Goal: Task Accomplishment & Management: Use online tool/utility

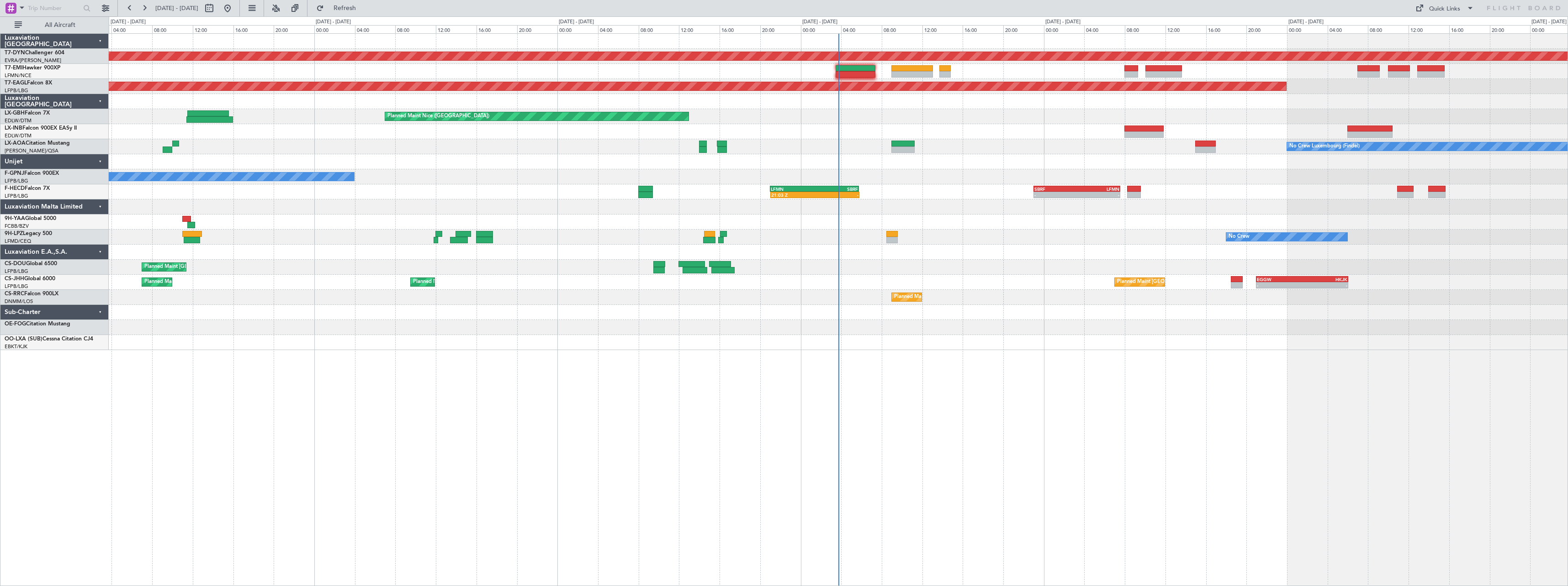
click at [941, 329] on div at bounding box center [838, 327] width 1459 height 15
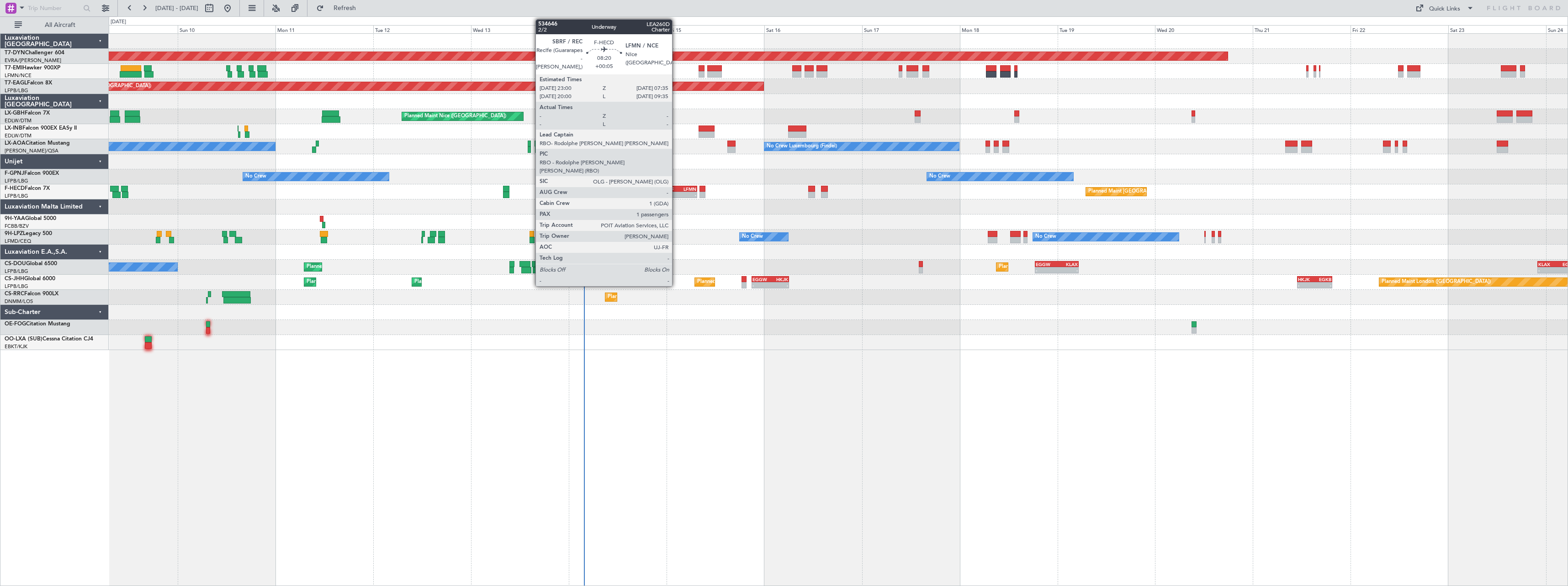
click at [676, 188] on div "SBRF" at bounding box center [671, 189] width 16 height 5
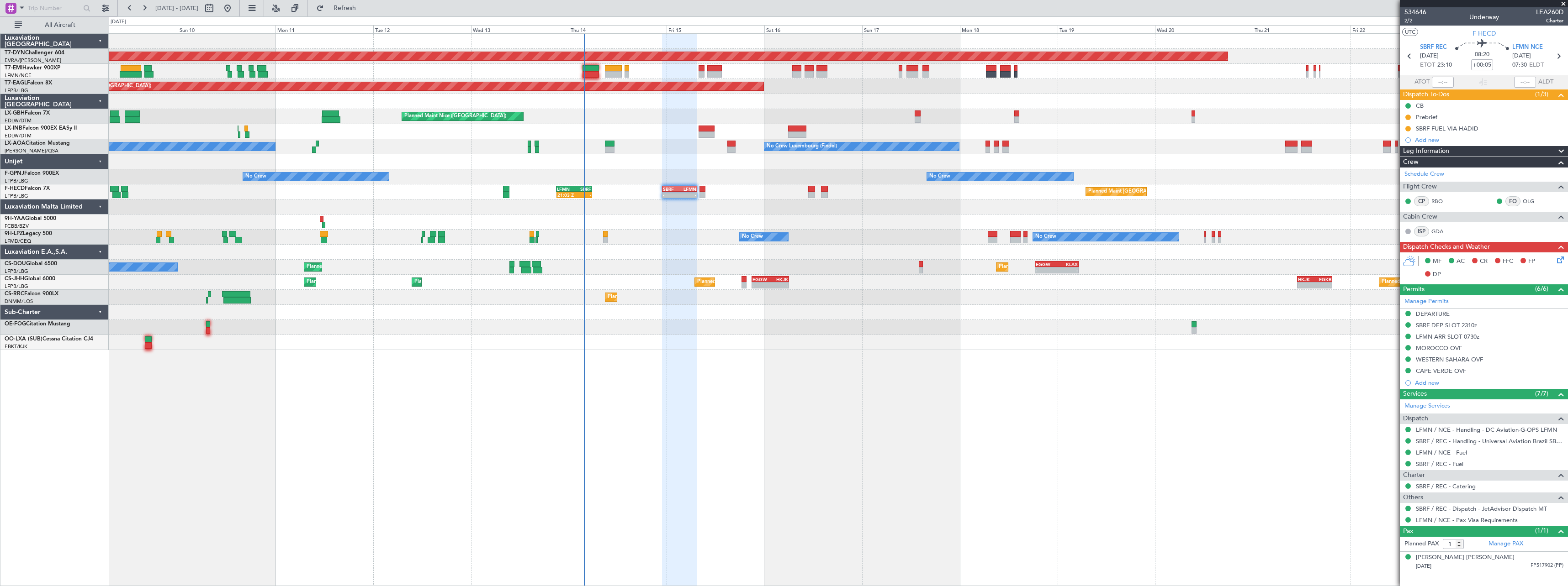
click at [785, 350] on div at bounding box center [838, 342] width 1459 height 15
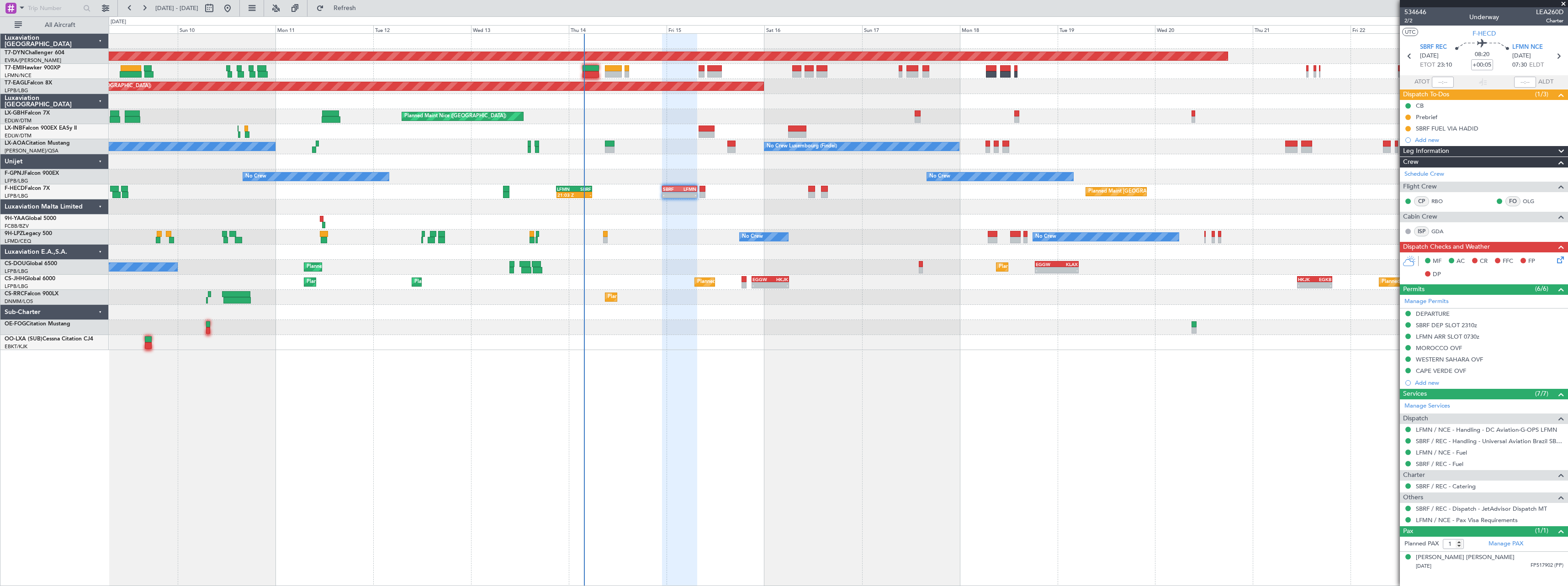
click at [1564, 2] on span at bounding box center [1563, 4] width 9 height 8
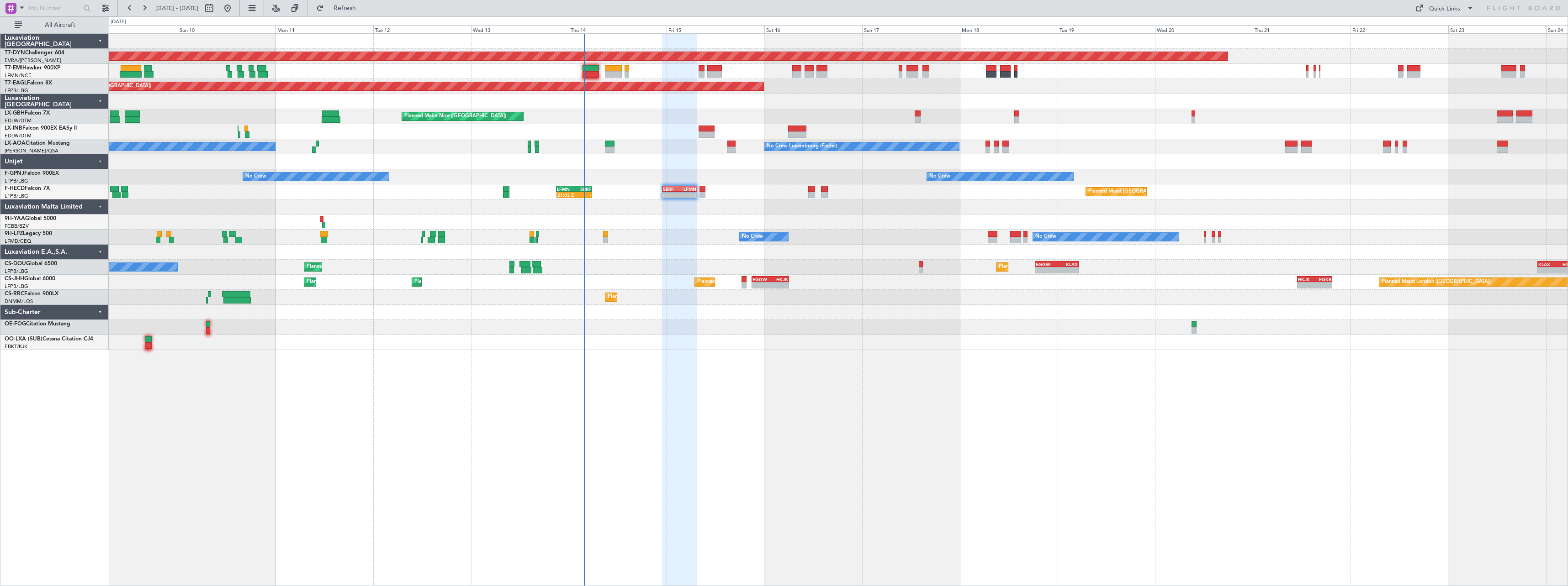
type input "0"
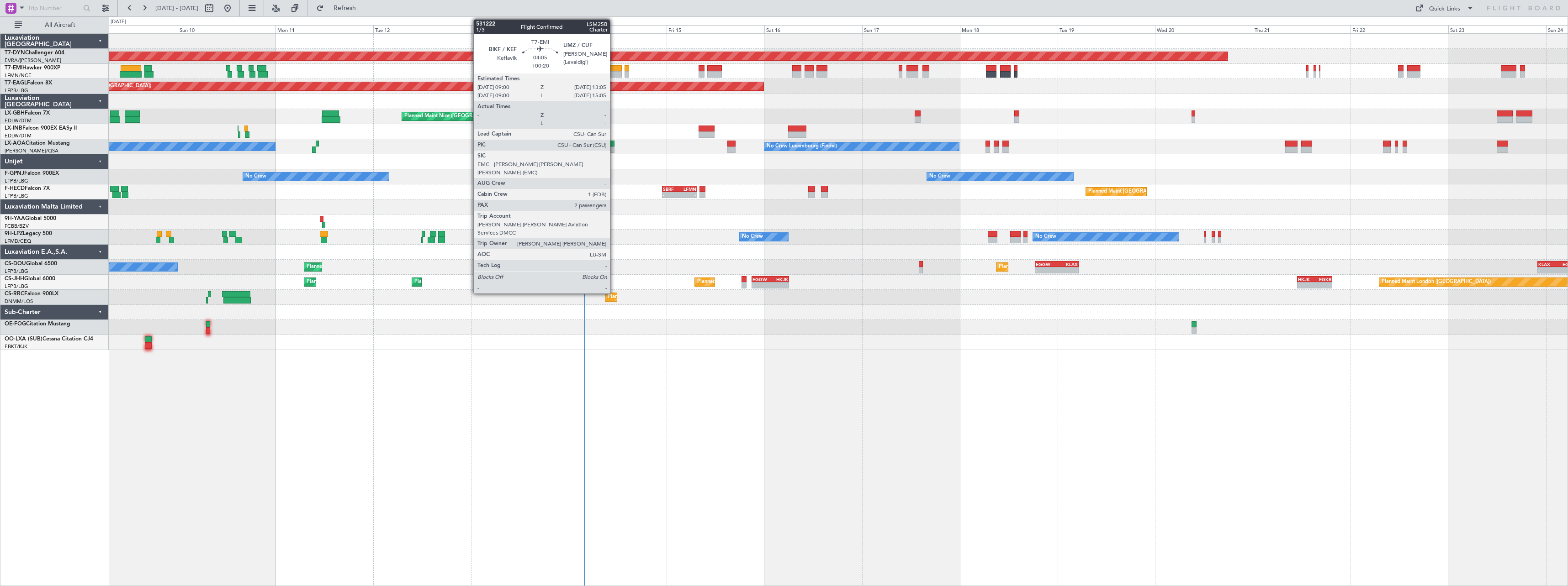
click at [614, 66] on div at bounding box center [613, 68] width 17 height 6
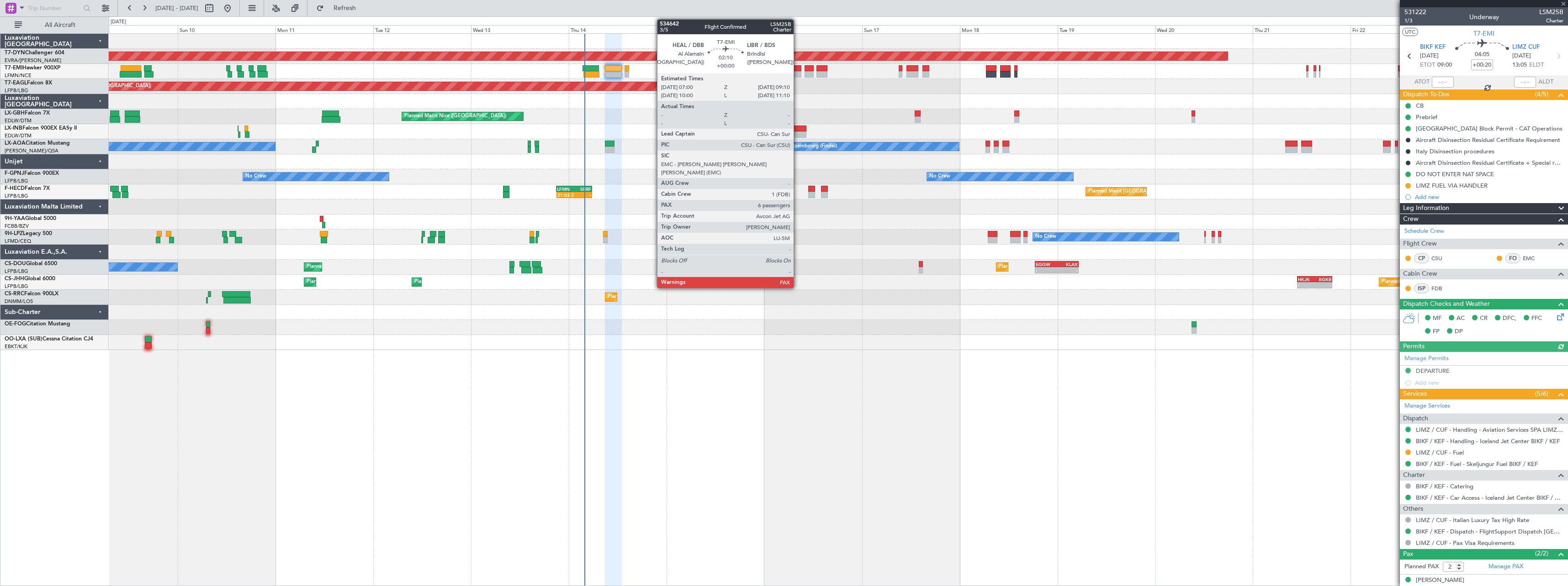
click at [798, 73] on div at bounding box center [797, 74] width 9 height 6
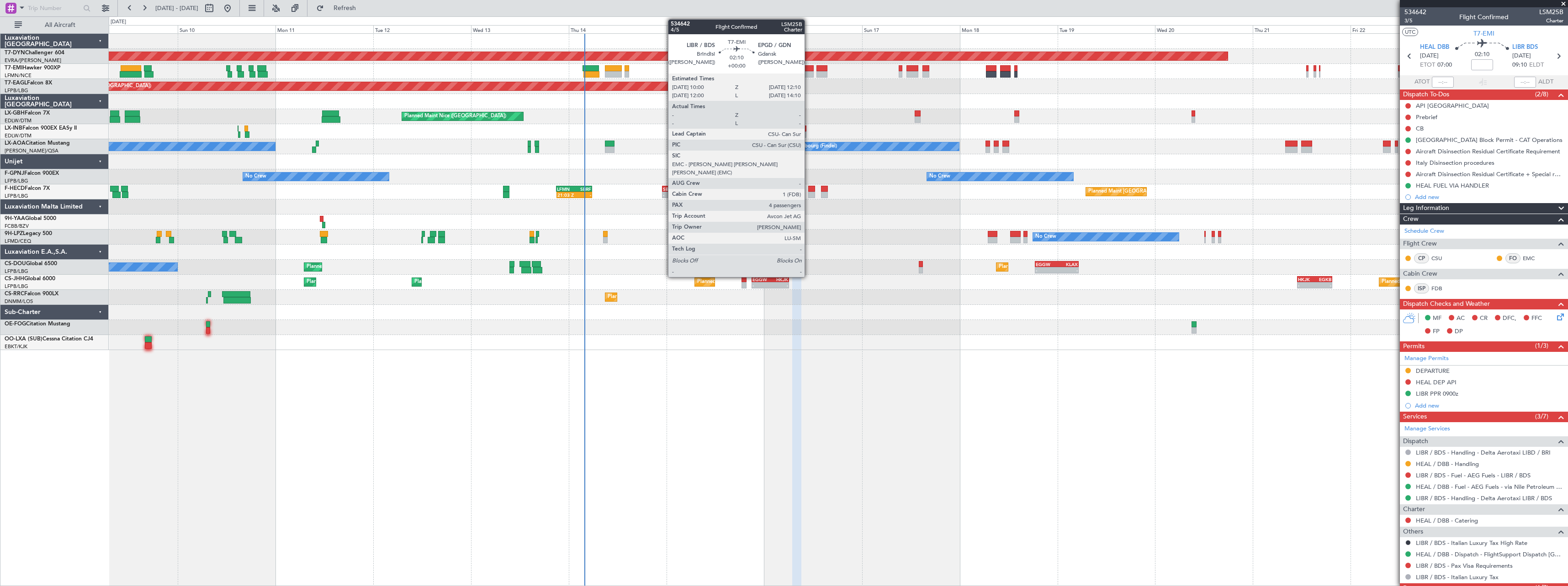
click at [809, 76] on div at bounding box center [809, 74] width 9 height 6
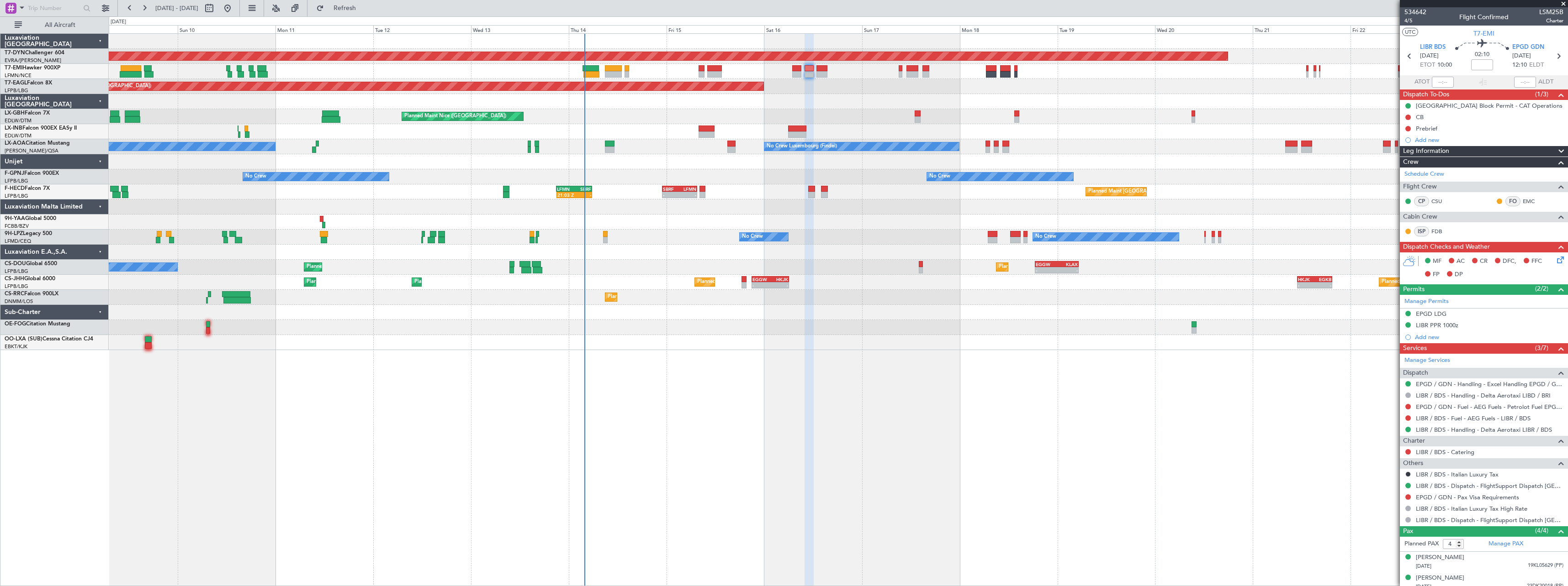
click at [1564, 4] on span at bounding box center [1563, 4] width 9 height 8
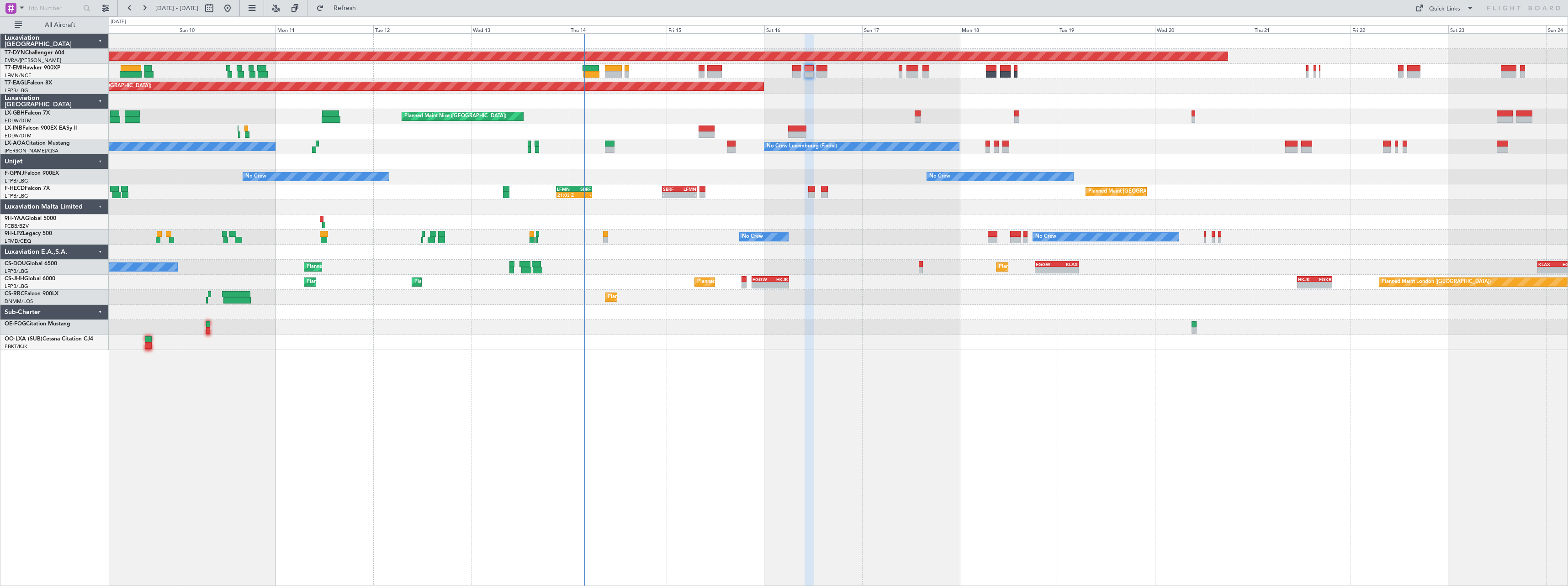
type input "0"
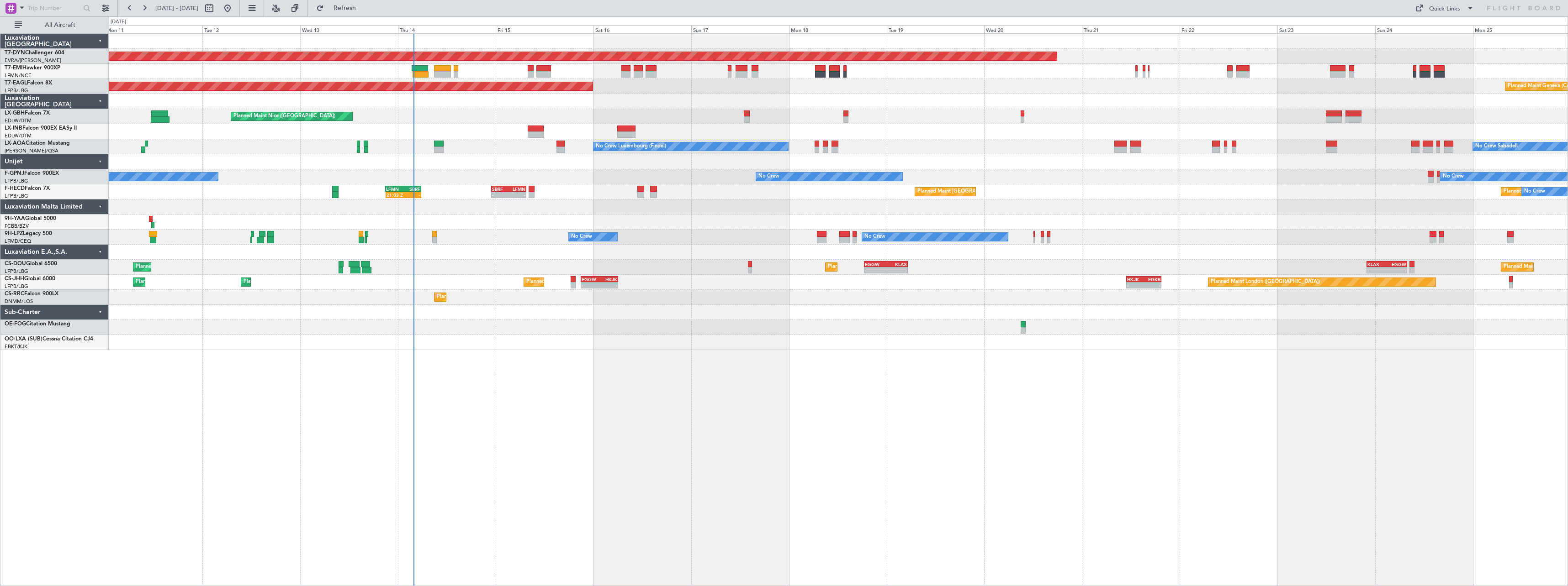
click at [682, 387] on div "Planned Maint [GEOGRAPHIC_DATA]-[GEOGRAPHIC_DATA] Planned Maint [US_STATE] ([GE…" at bounding box center [838, 310] width 1459 height 553
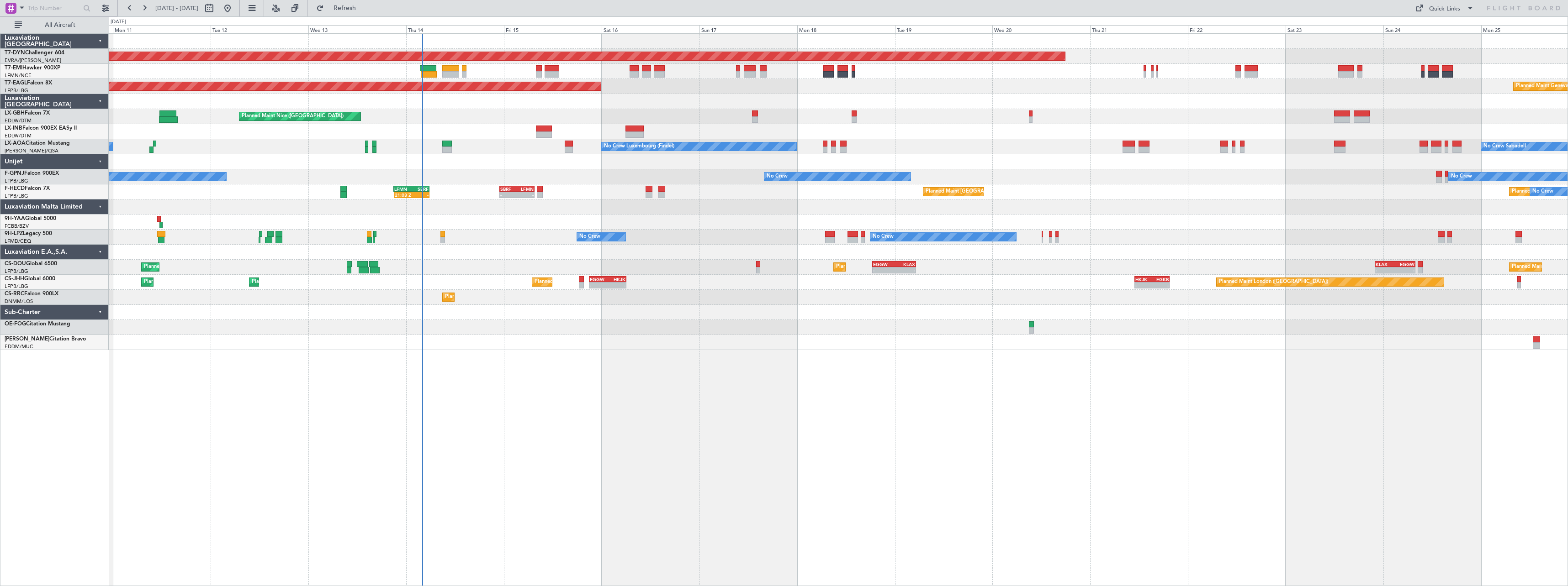
click at [649, 422] on div "Planned Maint [GEOGRAPHIC_DATA]-[GEOGRAPHIC_DATA] Planned Maint [US_STATE] ([GE…" at bounding box center [838, 310] width 1459 height 553
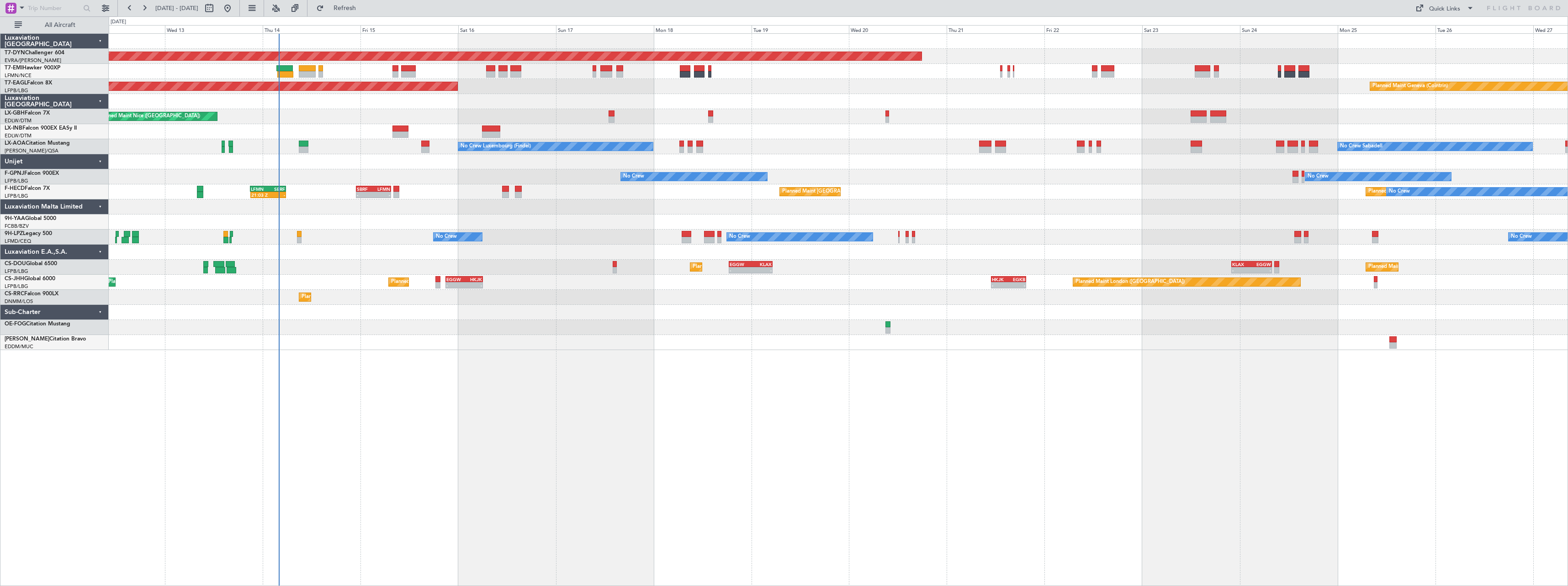
click at [451, 394] on div "Planned Maint [GEOGRAPHIC_DATA]-[GEOGRAPHIC_DATA] Planned Maint [US_STATE] ([GE…" at bounding box center [838, 310] width 1459 height 553
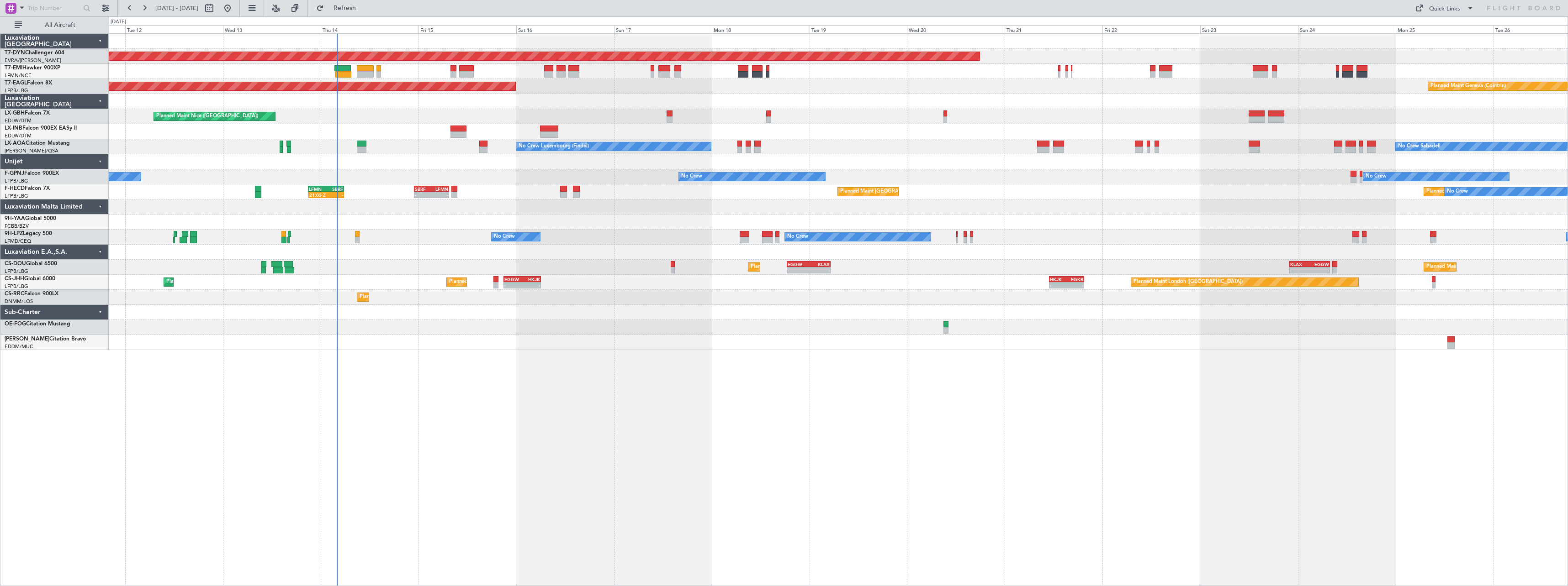
click at [454, 383] on div "Planned Maint [GEOGRAPHIC_DATA]-[GEOGRAPHIC_DATA] Planned Maint [US_STATE] ([GE…" at bounding box center [838, 310] width 1459 height 553
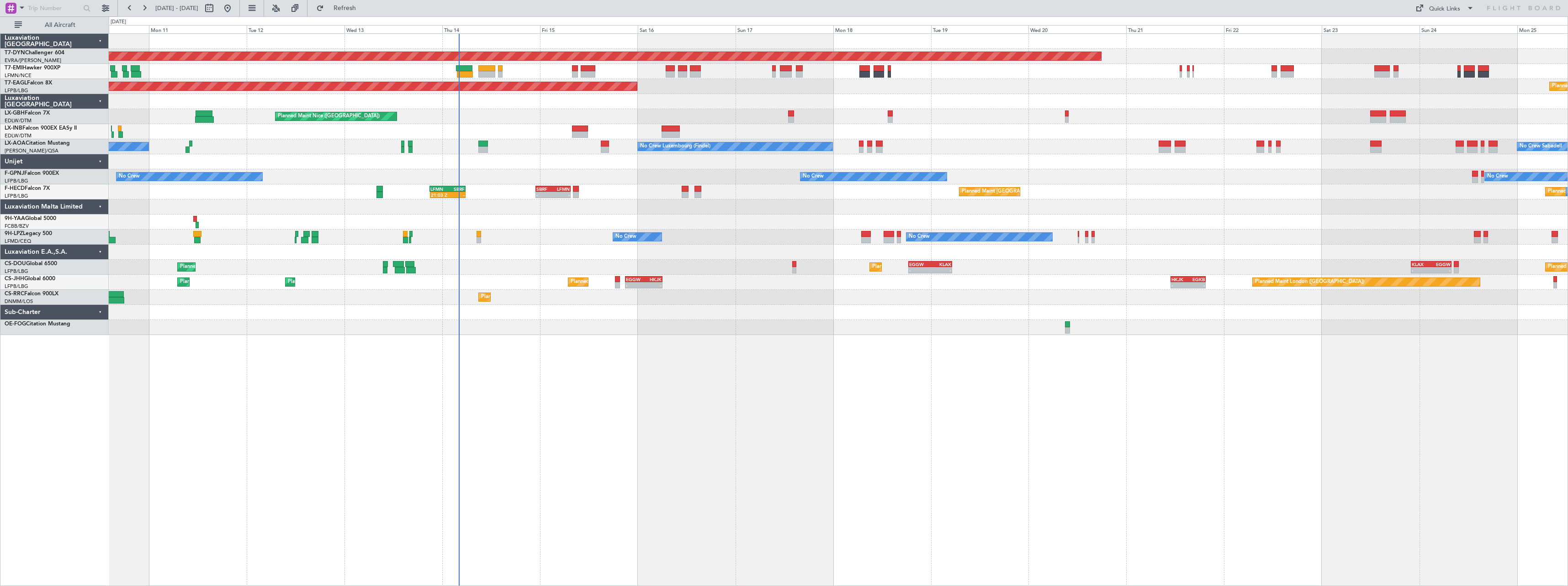
click at [674, 436] on div "Planned Maint [GEOGRAPHIC_DATA]-[GEOGRAPHIC_DATA] Planned Maint Geneva ([GEOGRA…" at bounding box center [838, 310] width 1459 height 553
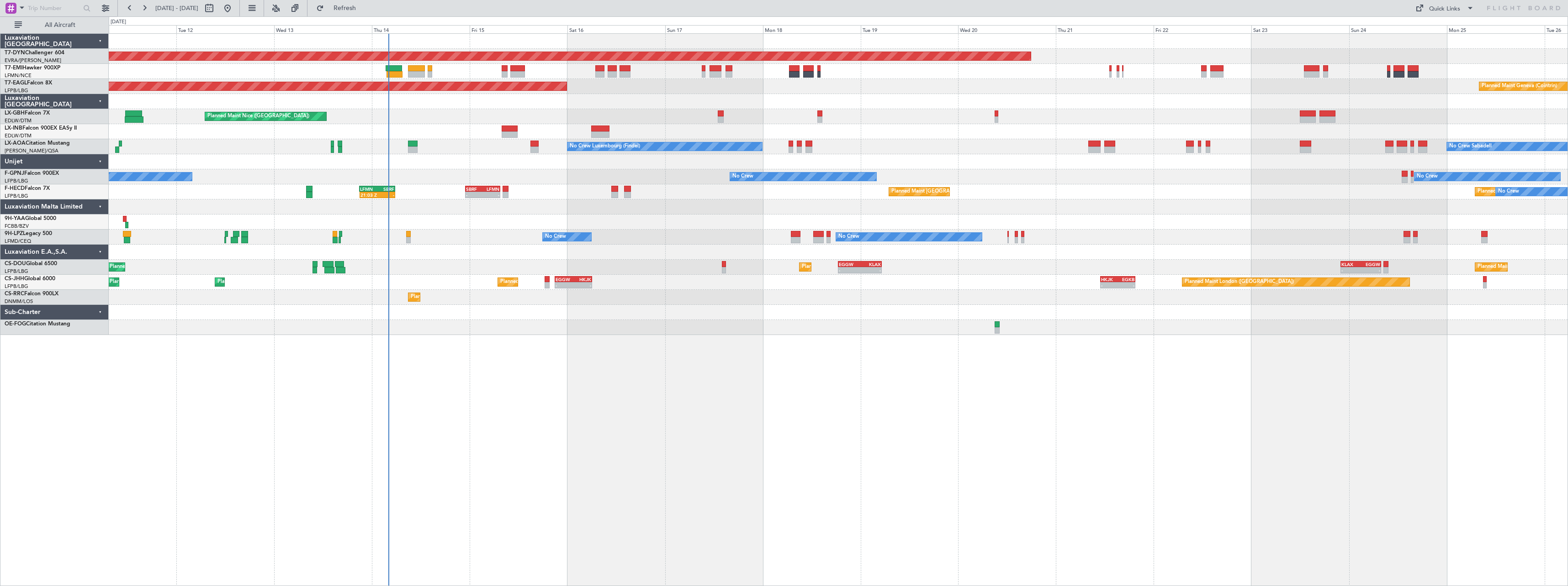
click at [455, 253] on div at bounding box center [838, 252] width 1459 height 15
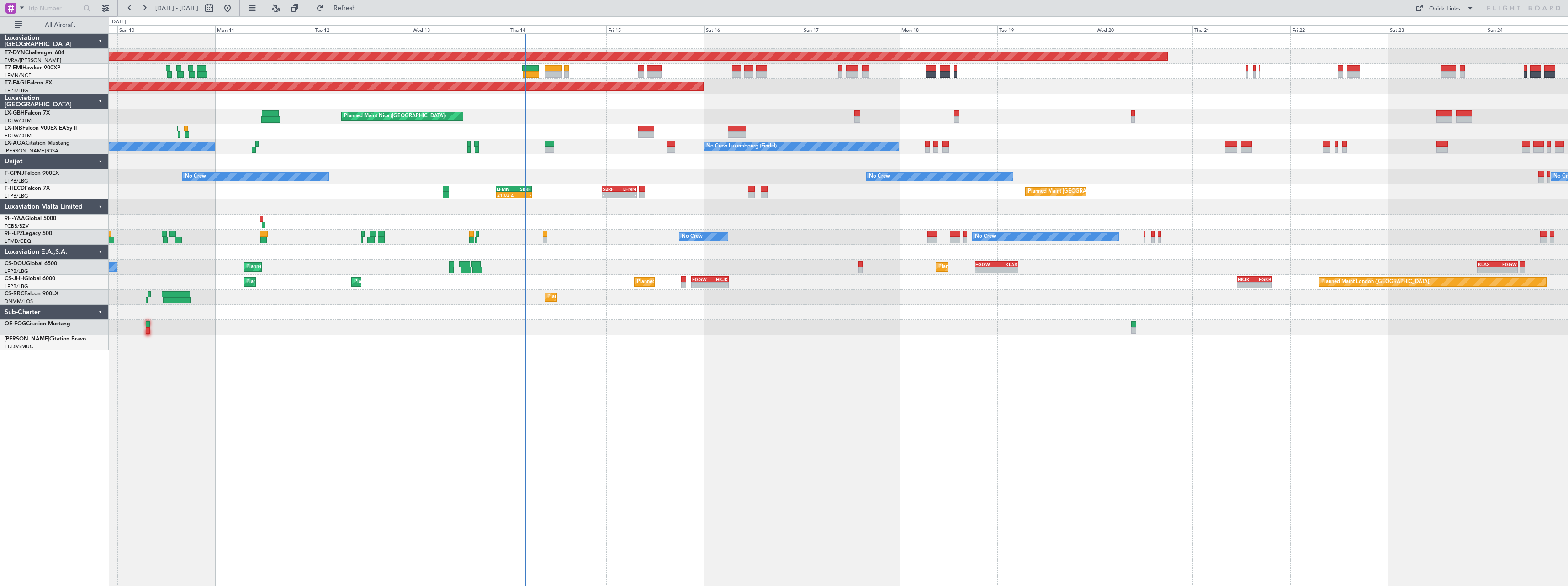
click at [605, 217] on div at bounding box center [838, 222] width 1459 height 15
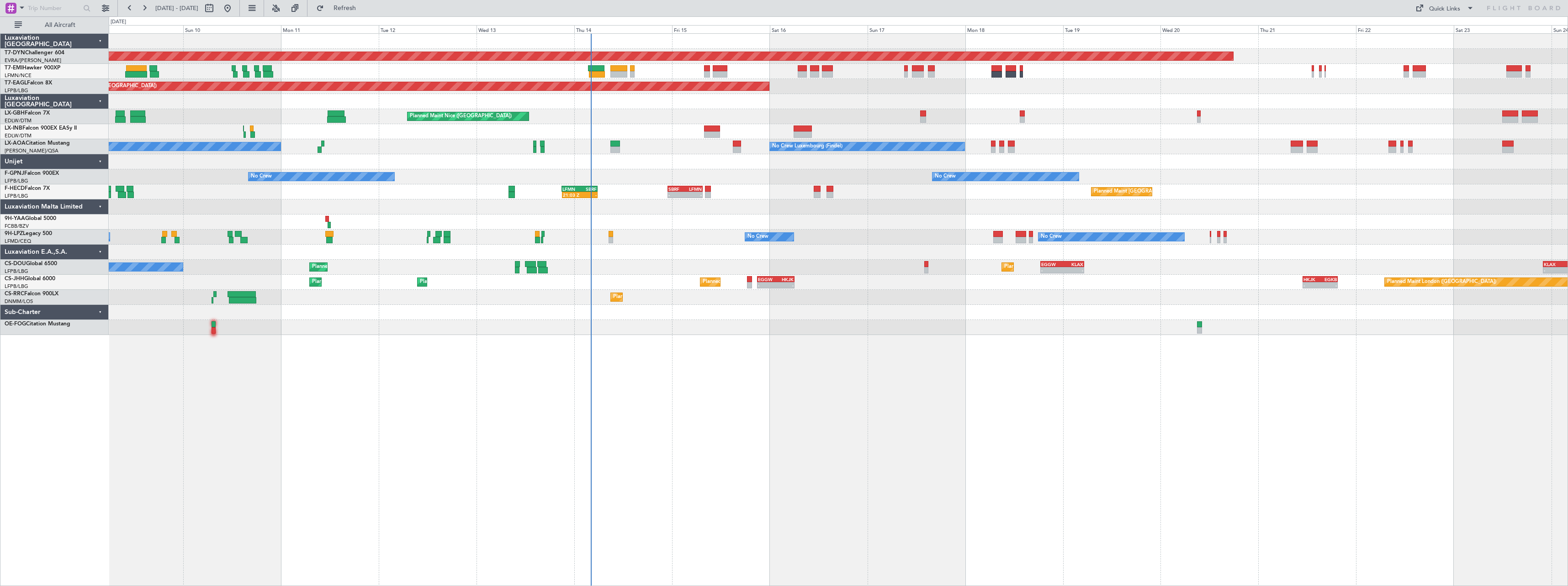
click at [839, 300] on div "Planned Maint Lagos ([PERSON_NAME]) Planned Maint Larnaca ([GEOGRAPHIC_DATA])" at bounding box center [838, 297] width 1459 height 15
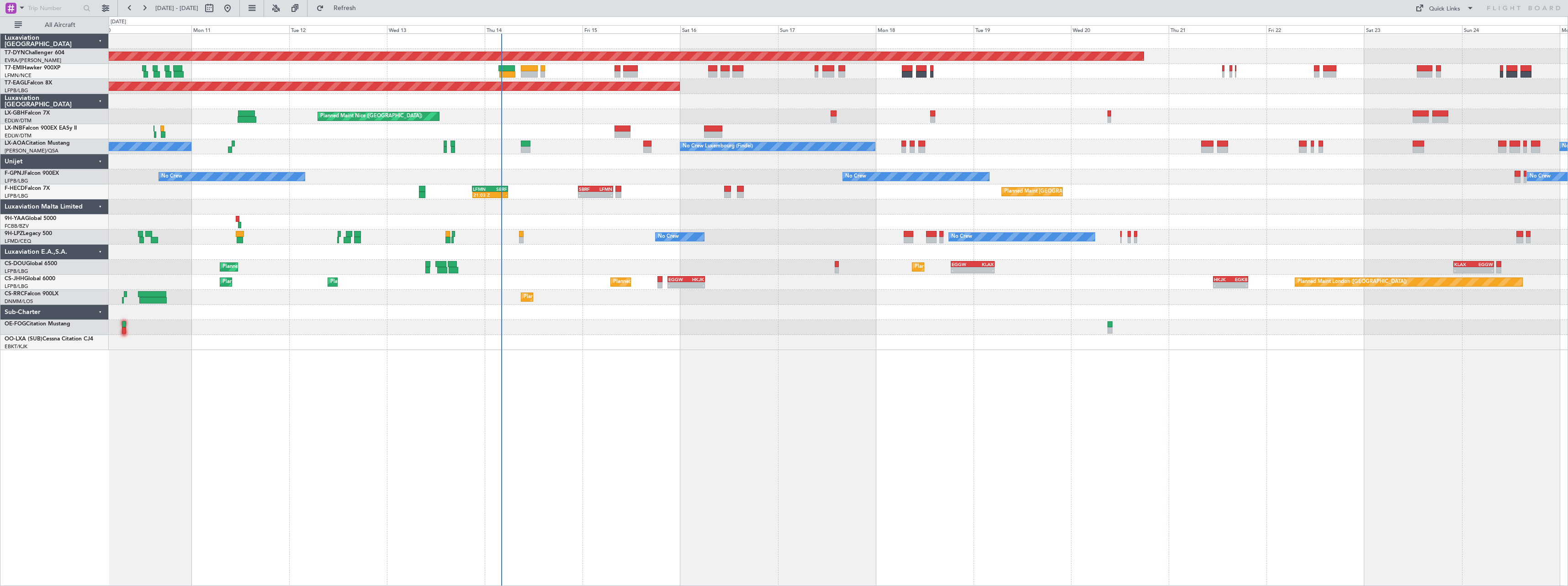
click at [780, 298] on div "Planned Maint [GEOGRAPHIC_DATA]-[GEOGRAPHIC_DATA] Planned Maint [US_STATE] ([GE…" at bounding box center [838, 191] width 1459 height 316
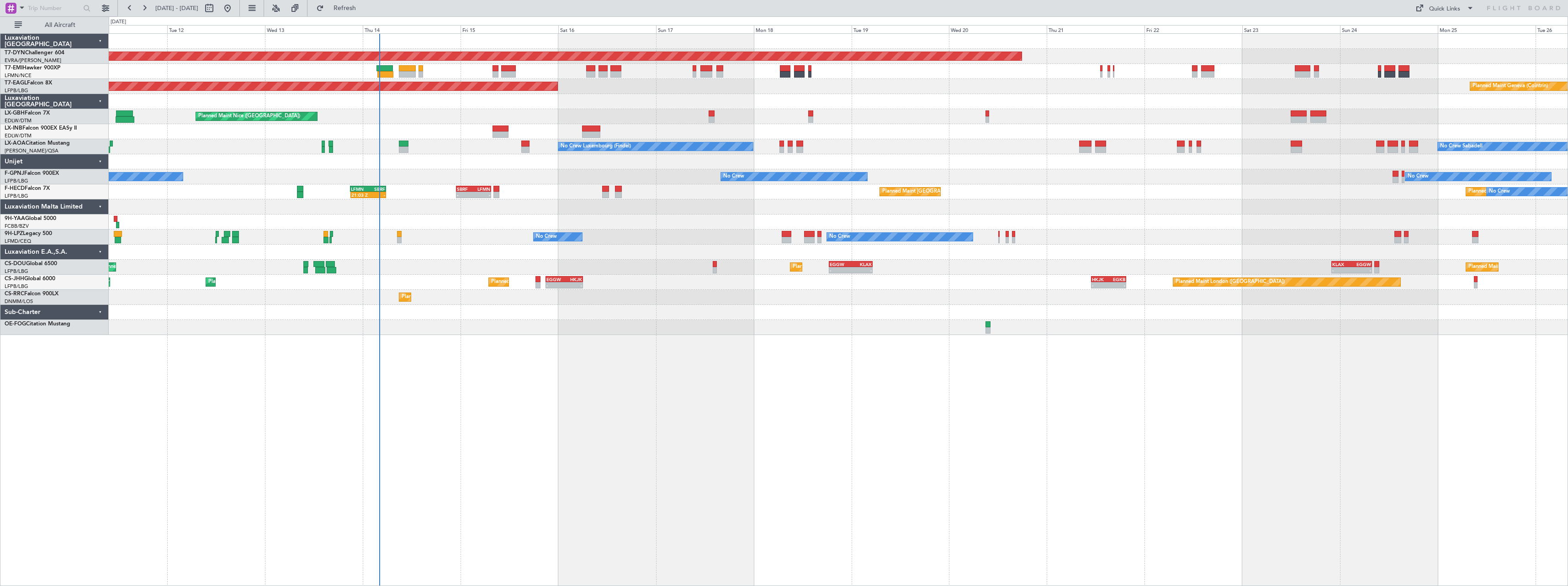
click at [763, 434] on div "Planned Maint [GEOGRAPHIC_DATA]-[GEOGRAPHIC_DATA] Planned Maint [US_STATE] ([GE…" at bounding box center [838, 310] width 1459 height 553
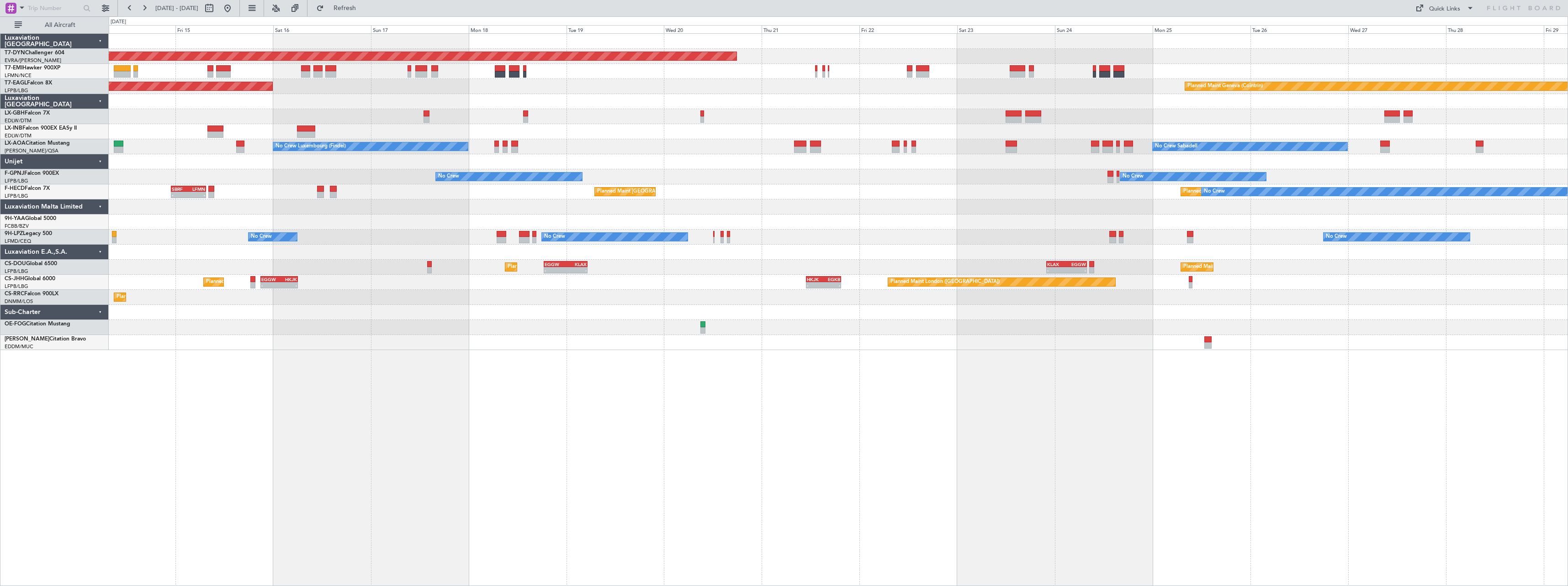
click at [645, 144] on div "No Crew Sabadell No Crew Luxembourg (Findel) No Crew Ostend-[GEOGRAPHIC_DATA] (…" at bounding box center [838, 147] width 1459 height 15
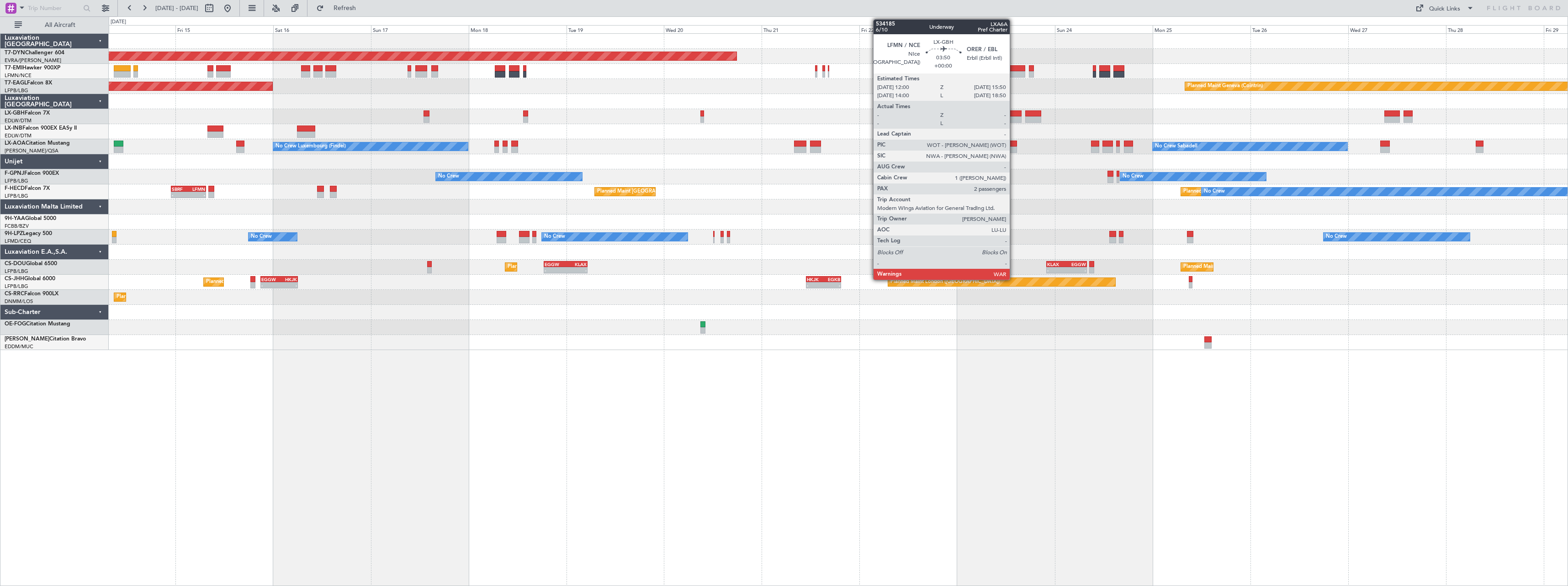
click at [1014, 114] on div at bounding box center [1014, 113] width 16 height 6
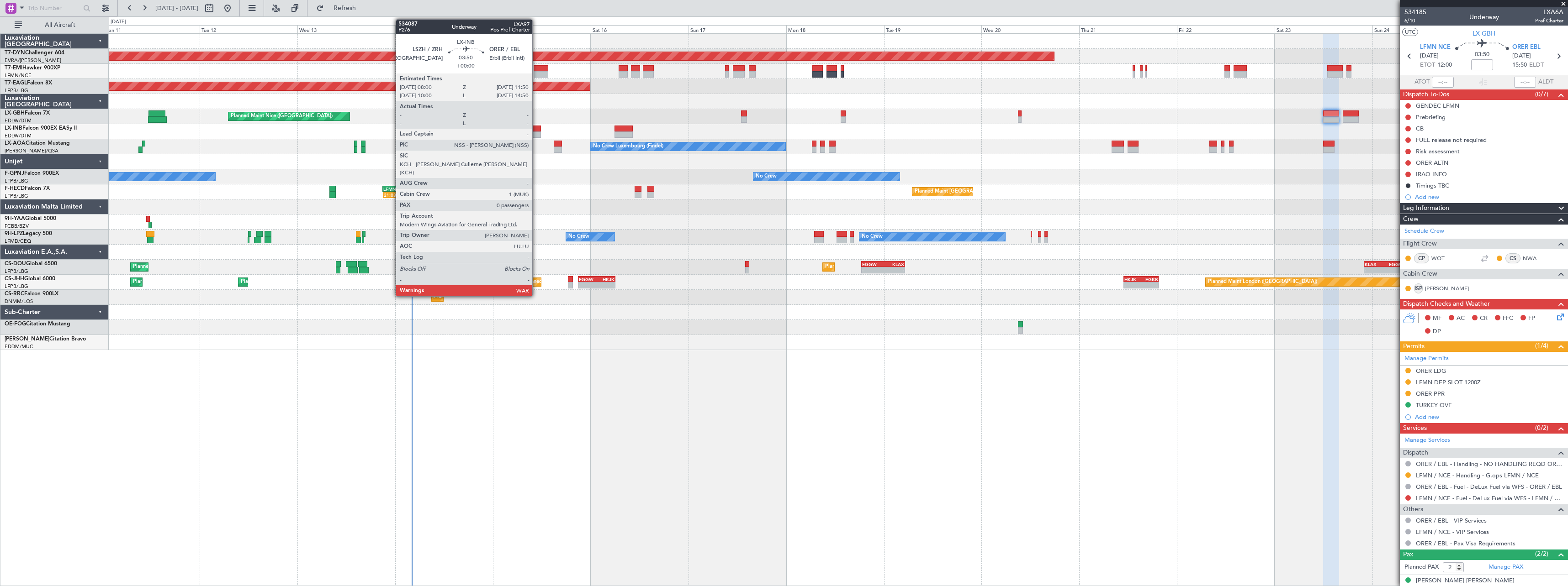
click at [536, 129] on div at bounding box center [533, 129] width 16 height 6
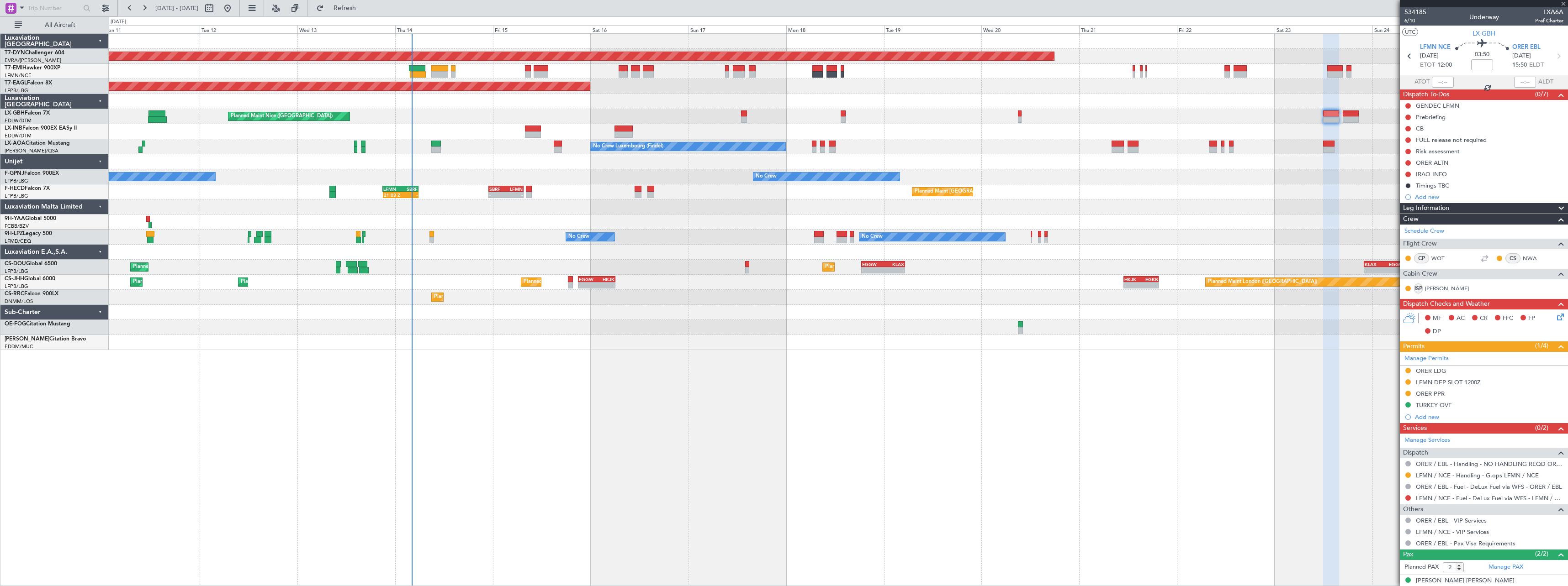
type input "0"
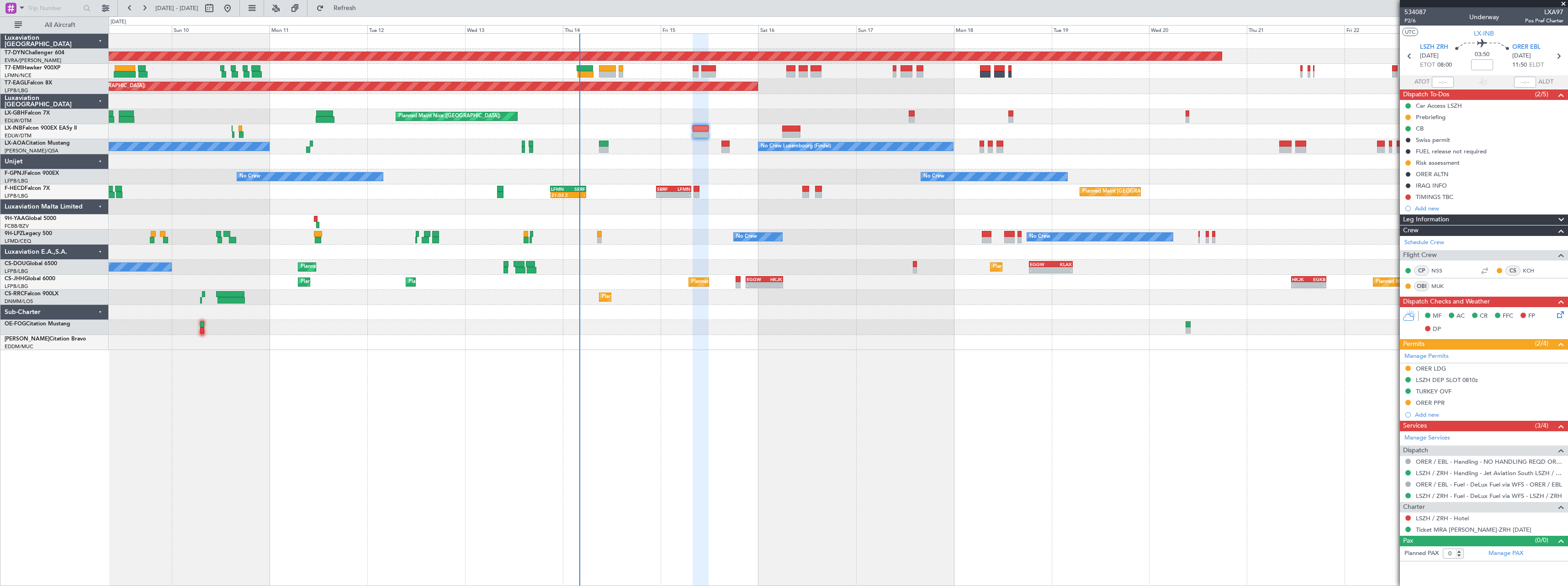
click at [668, 171] on div "Planned Maint [GEOGRAPHIC_DATA]-[GEOGRAPHIC_DATA] Planned Maint [US_STATE] ([GE…" at bounding box center [838, 191] width 1459 height 316
click at [658, 277] on div "Planned Maint London ([GEOGRAPHIC_DATA]) Planned Maint [GEOGRAPHIC_DATA] ([GEOG…" at bounding box center [838, 282] width 1459 height 15
click at [1564, 2] on span at bounding box center [1563, 4] width 9 height 8
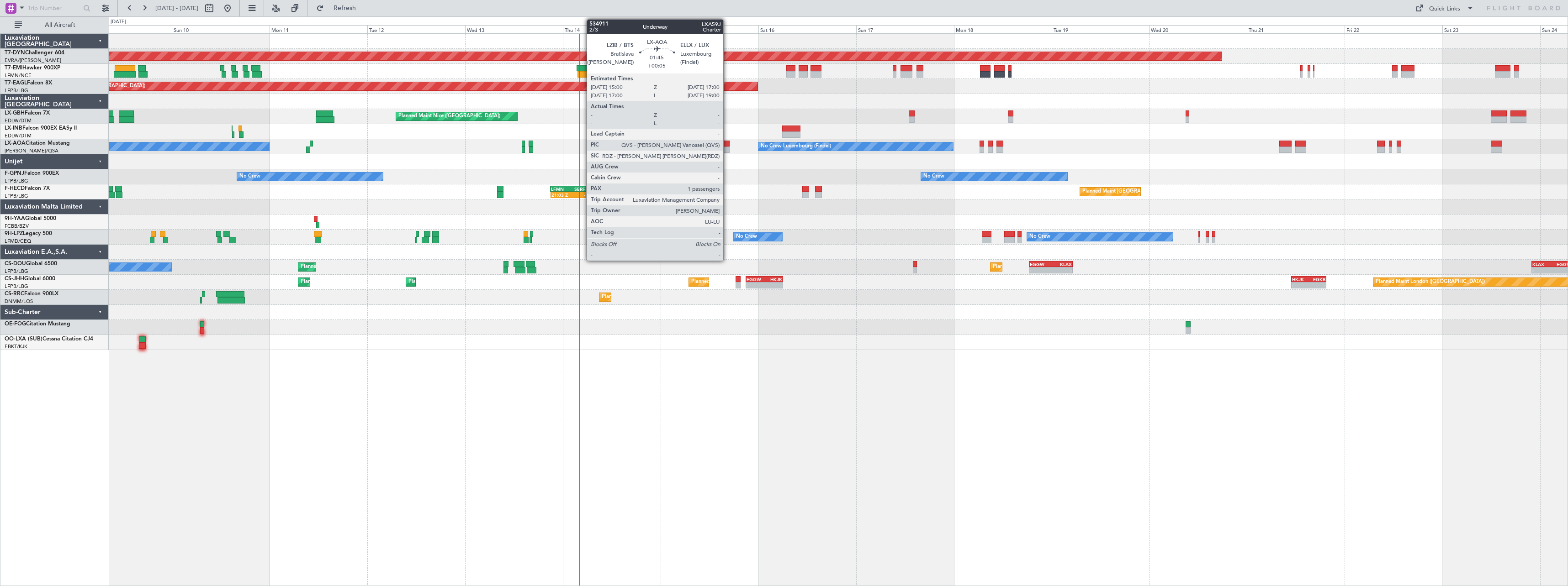
click at [727, 148] on div at bounding box center [725, 150] width 8 height 6
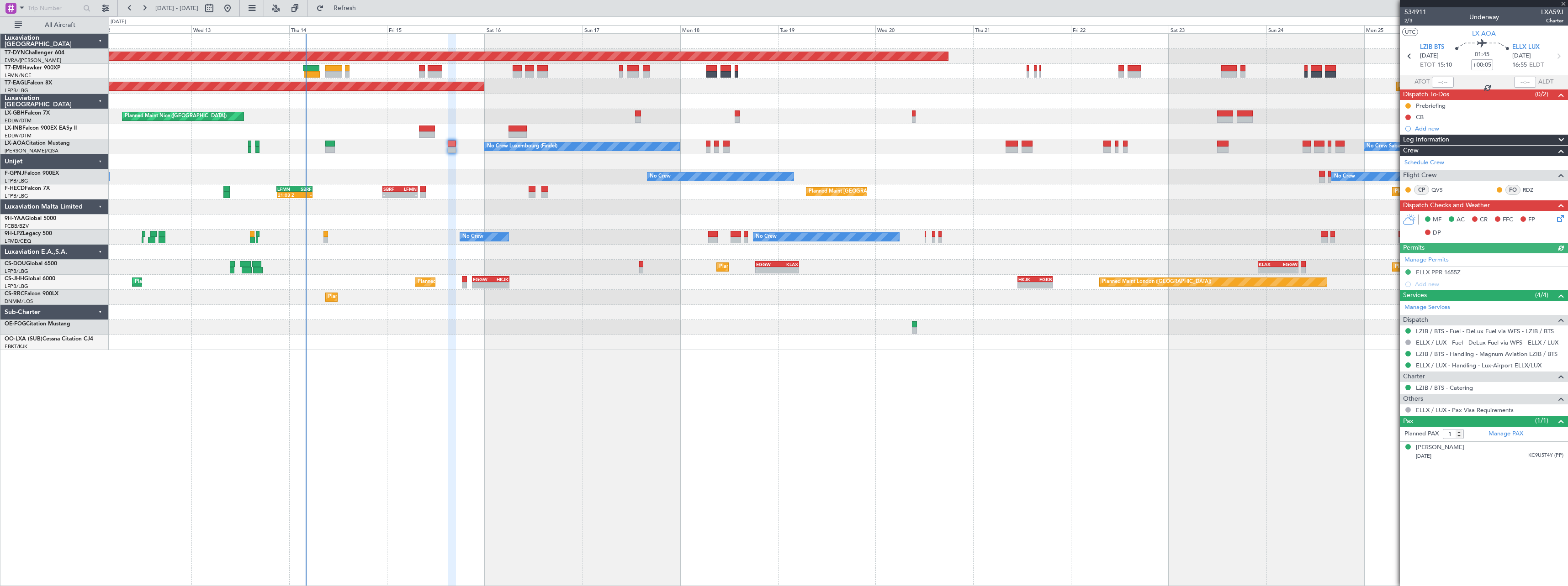
click at [602, 225] on div "Planned Maint [GEOGRAPHIC_DATA]-[GEOGRAPHIC_DATA] Planned Maint [US_STATE] ([GE…" at bounding box center [838, 191] width 1459 height 316
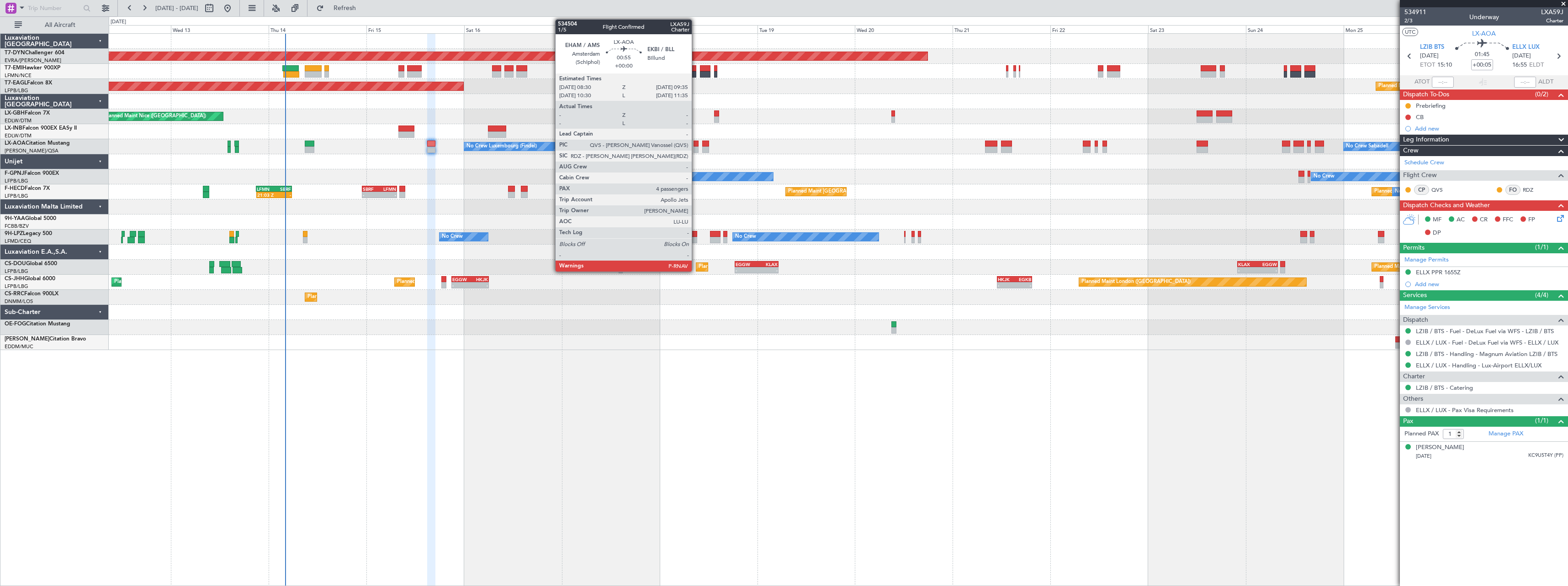
click at [696, 148] on div at bounding box center [696, 150] width 4 height 6
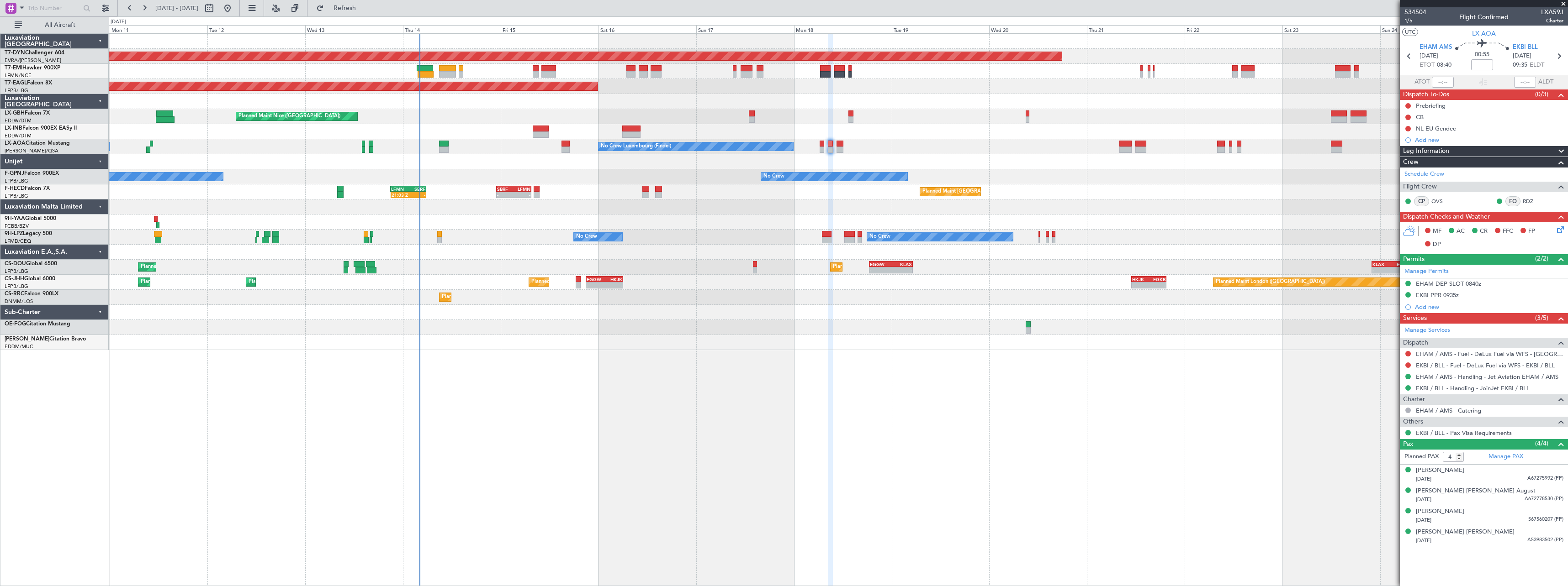
click at [767, 331] on div at bounding box center [838, 327] width 1459 height 15
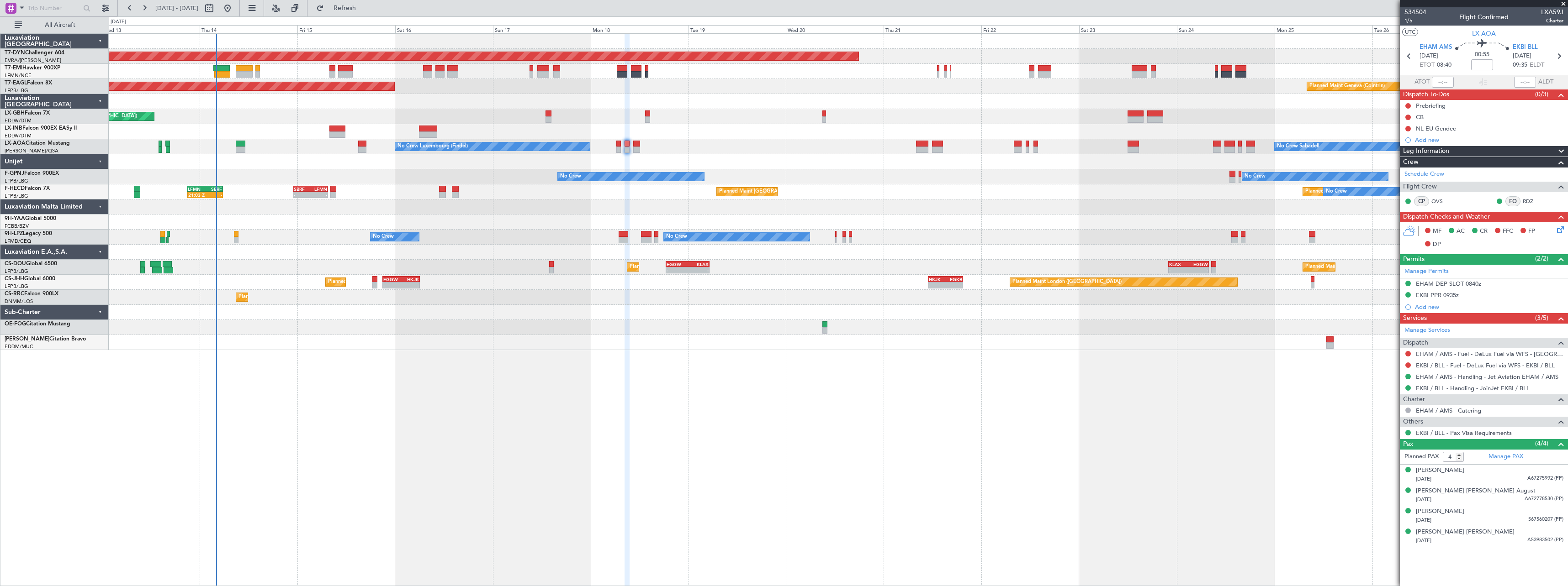
click at [873, 380] on div "Planned Maint [GEOGRAPHIC_DATA]-[GEOGRAPHIC_DATA] Planned Maint Geneva ([GEOGRA…" at bounding box center [838, 310] width 1459 height 553
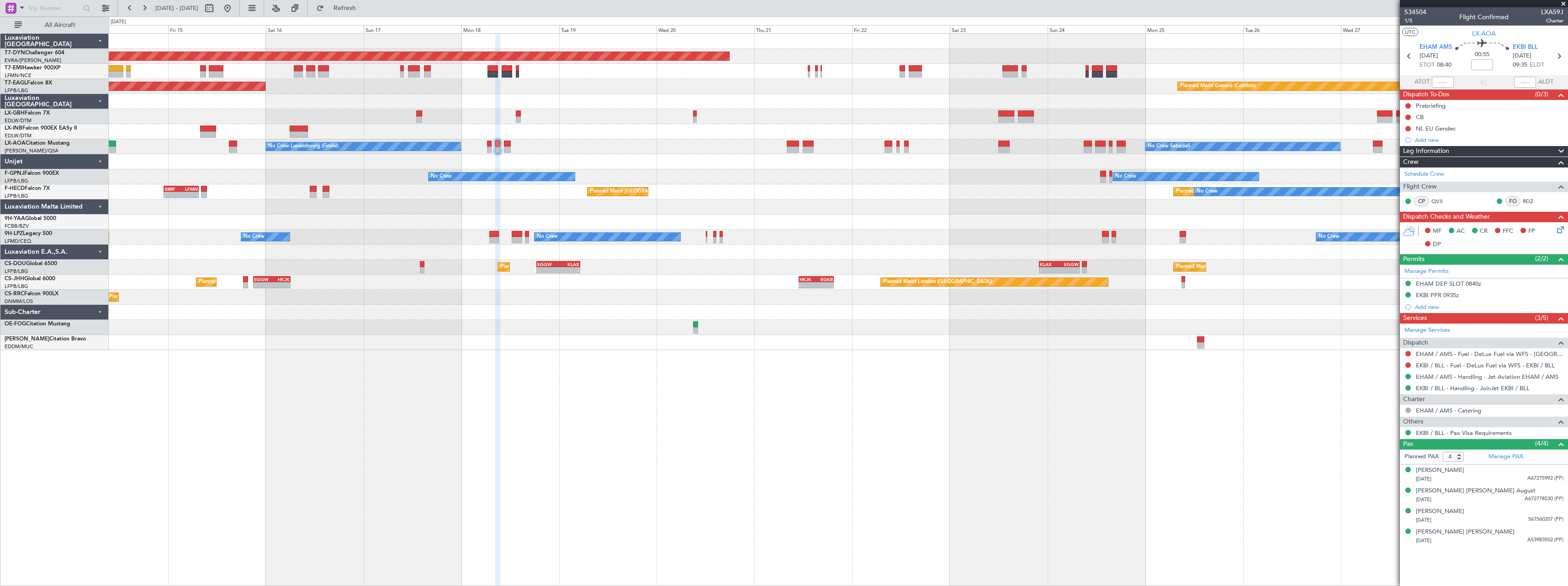
click at [964, 369] on div "Planned Maint [GEOGRAPHIC_DATA]-[GEOGRAPHIC_DATA] Planned Maint Geneva ([GEOGRA…" at bounding box center [838, 310] width 1459 height 553
click at [1563, 4] on span at bounding box center [1563, 4] width 9 height 8
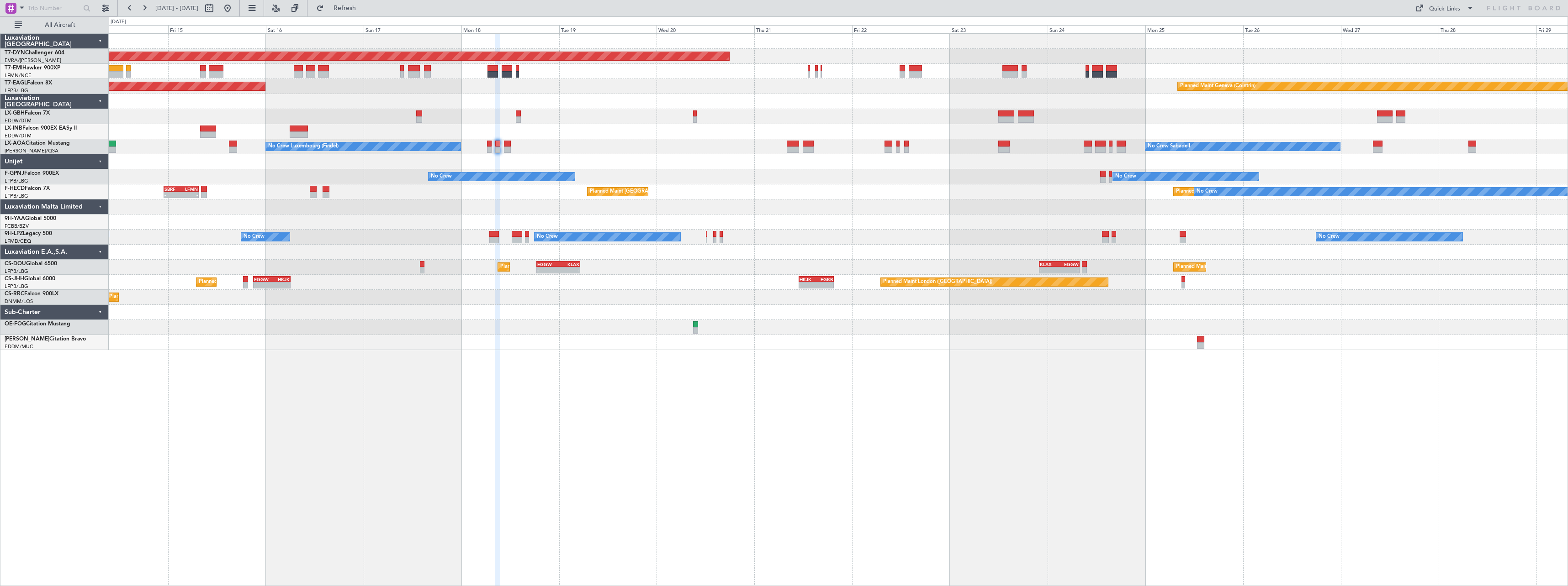
type input "0"
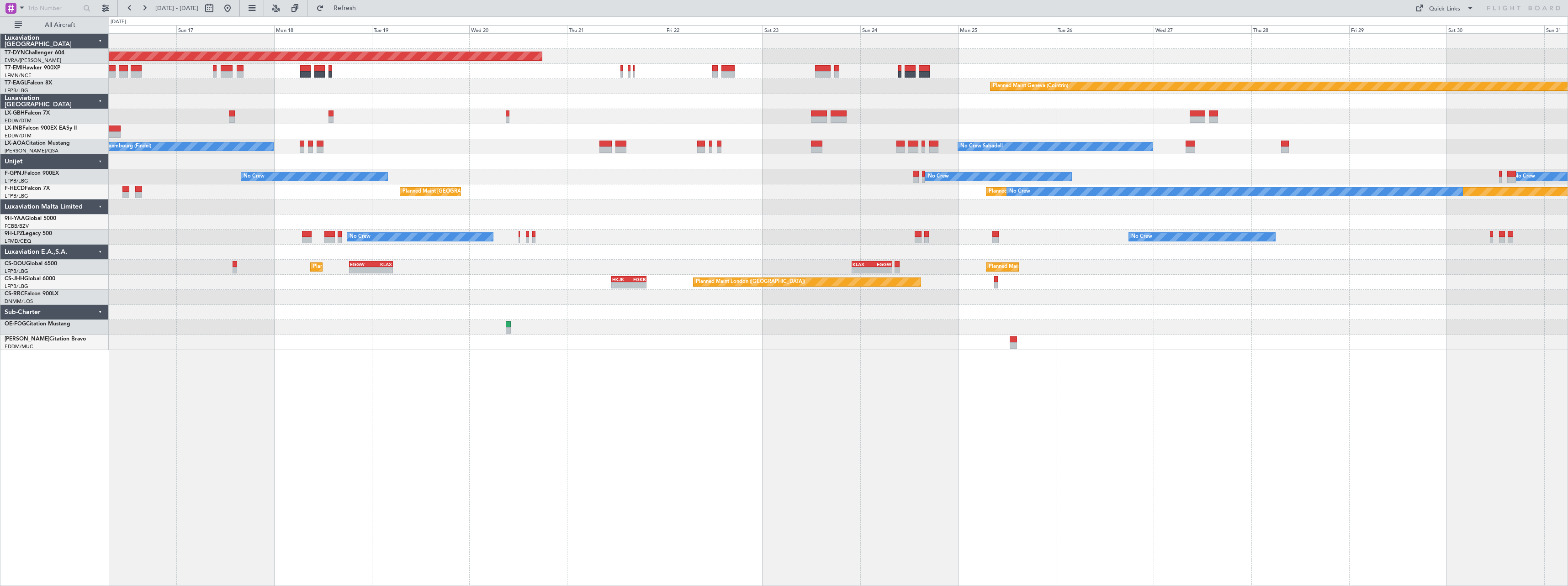
click at [649, 225] on div "Planned Maint [GEOGRAPHIC_DATA]-[GEOGRAPHIC_DATA] Planned Maint Geneva ([GEOGRA…" at bounding box center [838, 191] width 1459 height 316
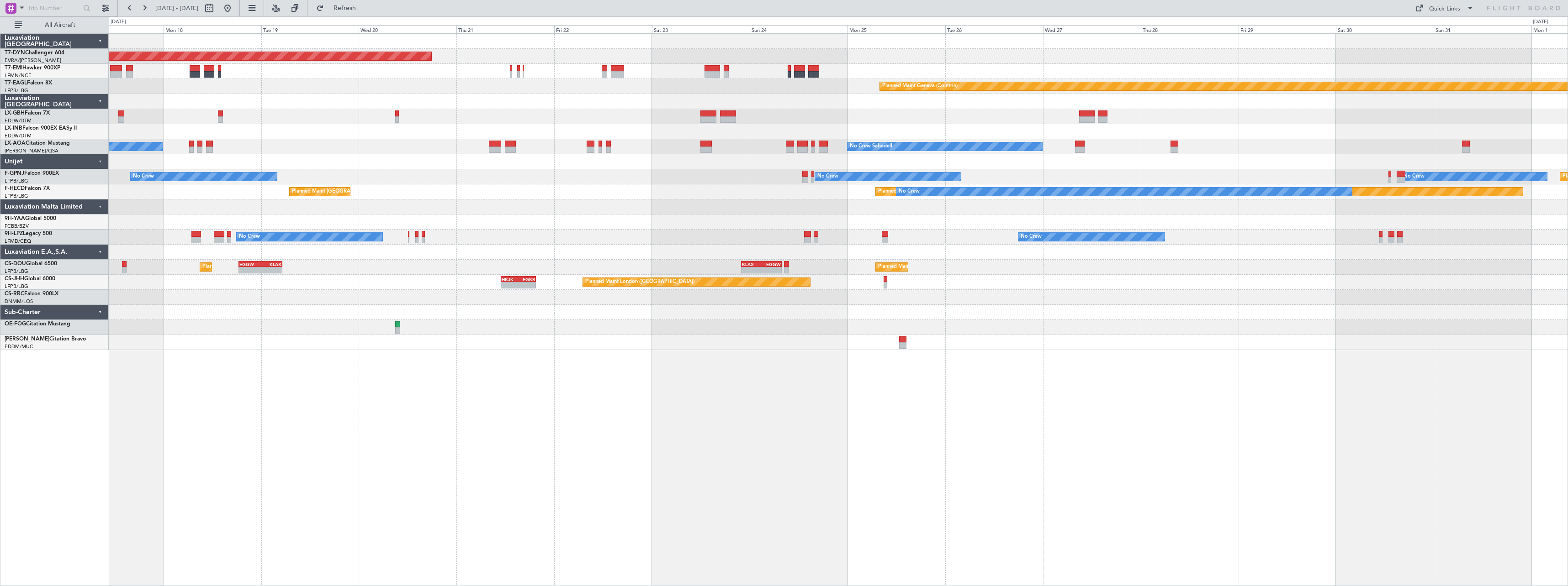
click at [651, 183] on div "Planned Maint [GEOGRAPHIC_DATA]-[GEOGRAPHIC_DATA] Planned Maint Geneva ([GEOGRA…" at bounding box center [838, 191] width 1459 height 316
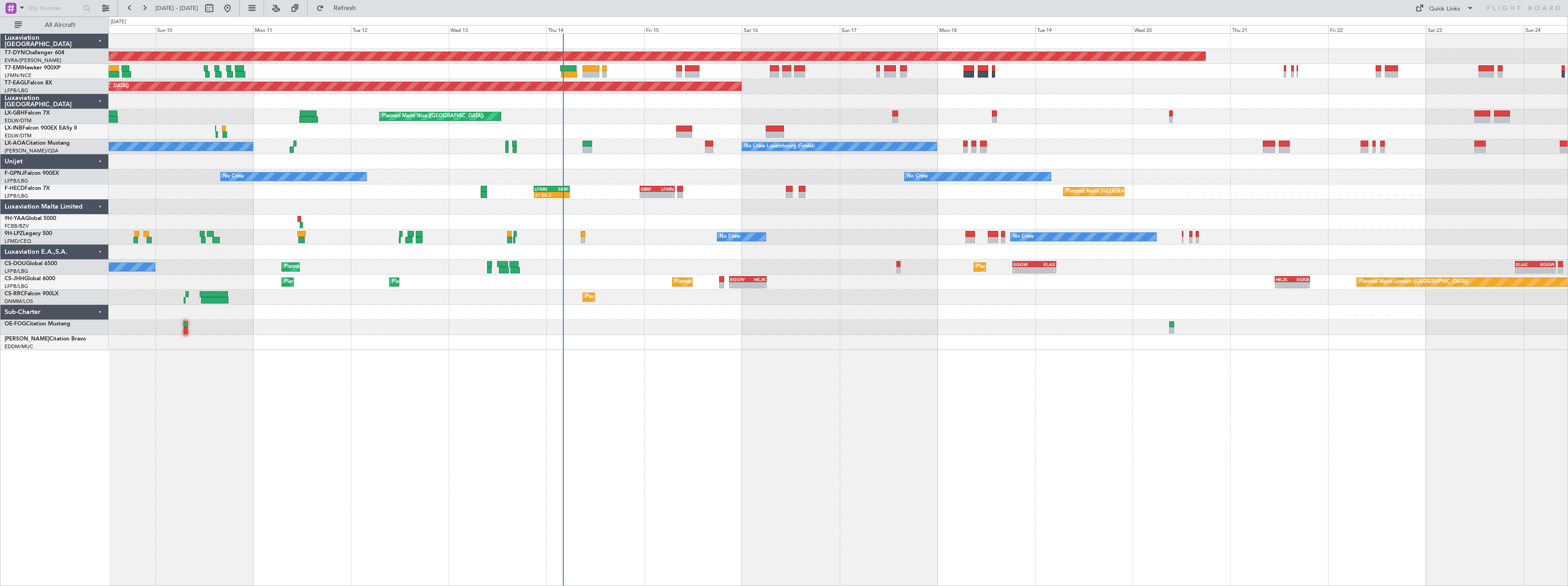
click at [1263, 205] on div at bounding box center [838, 207] width 1459 height 15
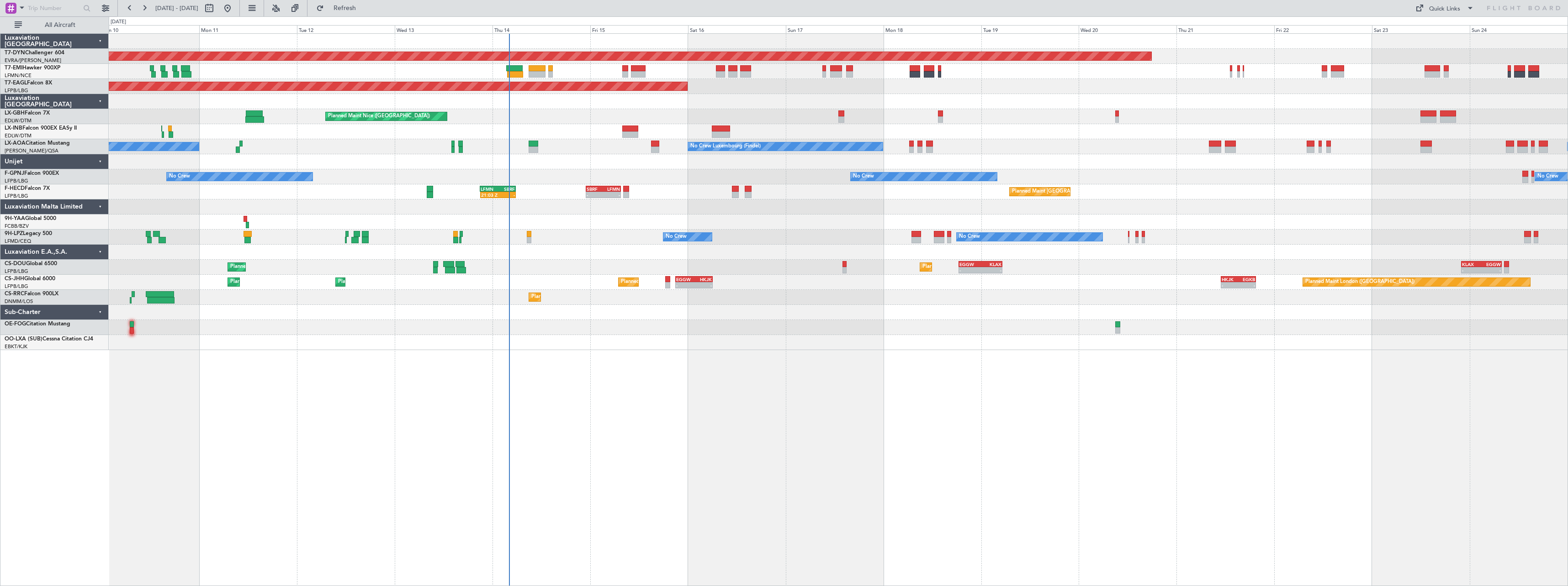
click at [589, 243] on div "No Crew No Crew No Crew No Crew" at bounding box center [838, 237] width 1459 height 15
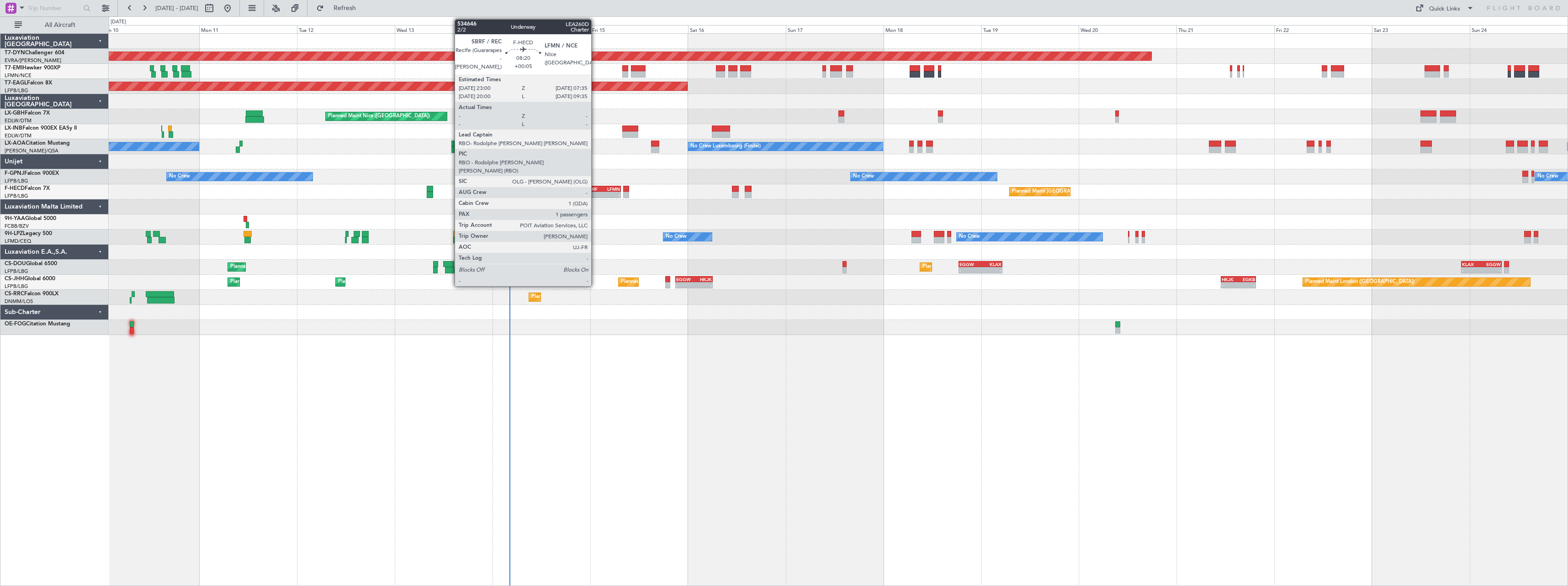
click at [596, 188] on div "SBRF" at bounding box center [594, 189] width 16 height 5
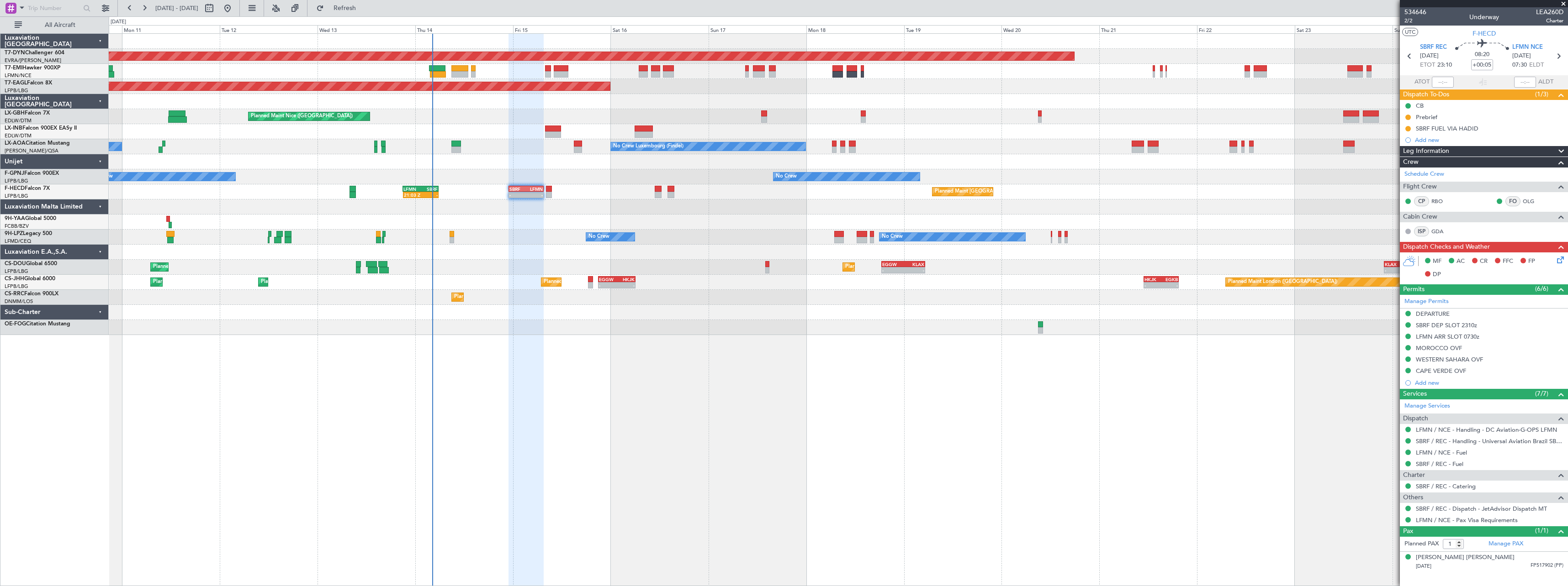
click at [597, 222] on div at bounding box center [838, 222] width 1459 height 15
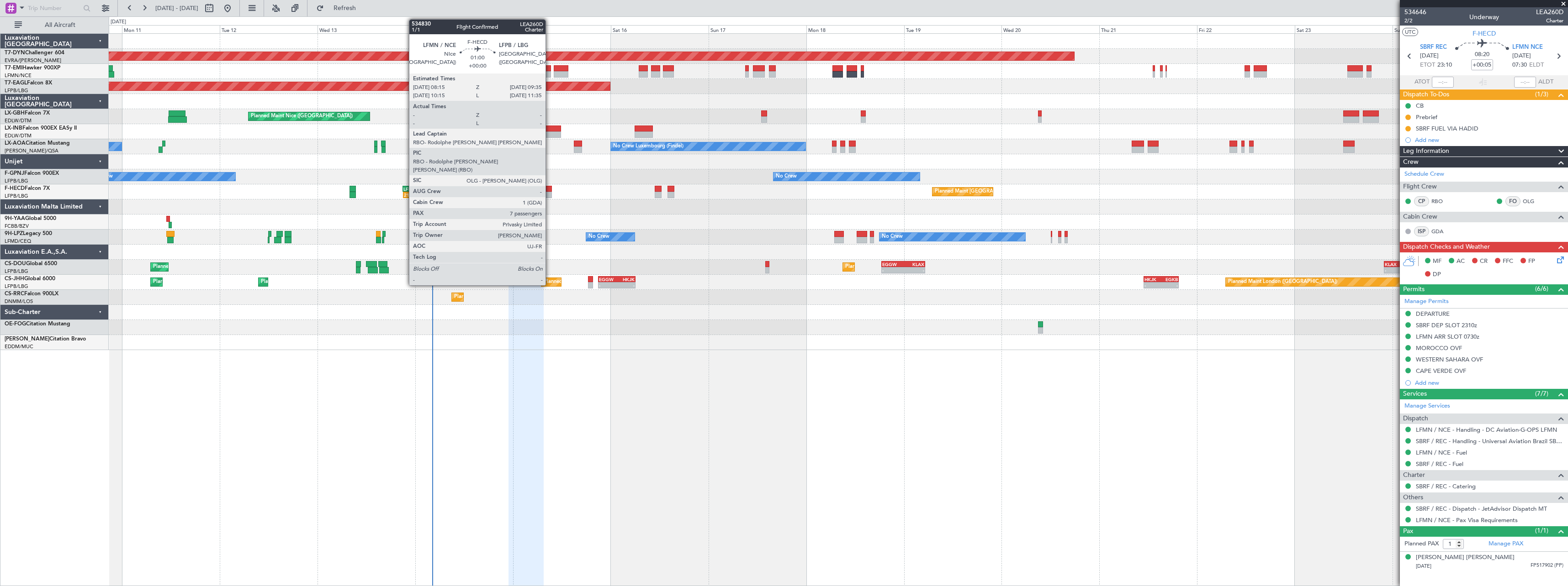
click at [550, 189] on div at bounding box center [549, 189] width 5 height 6
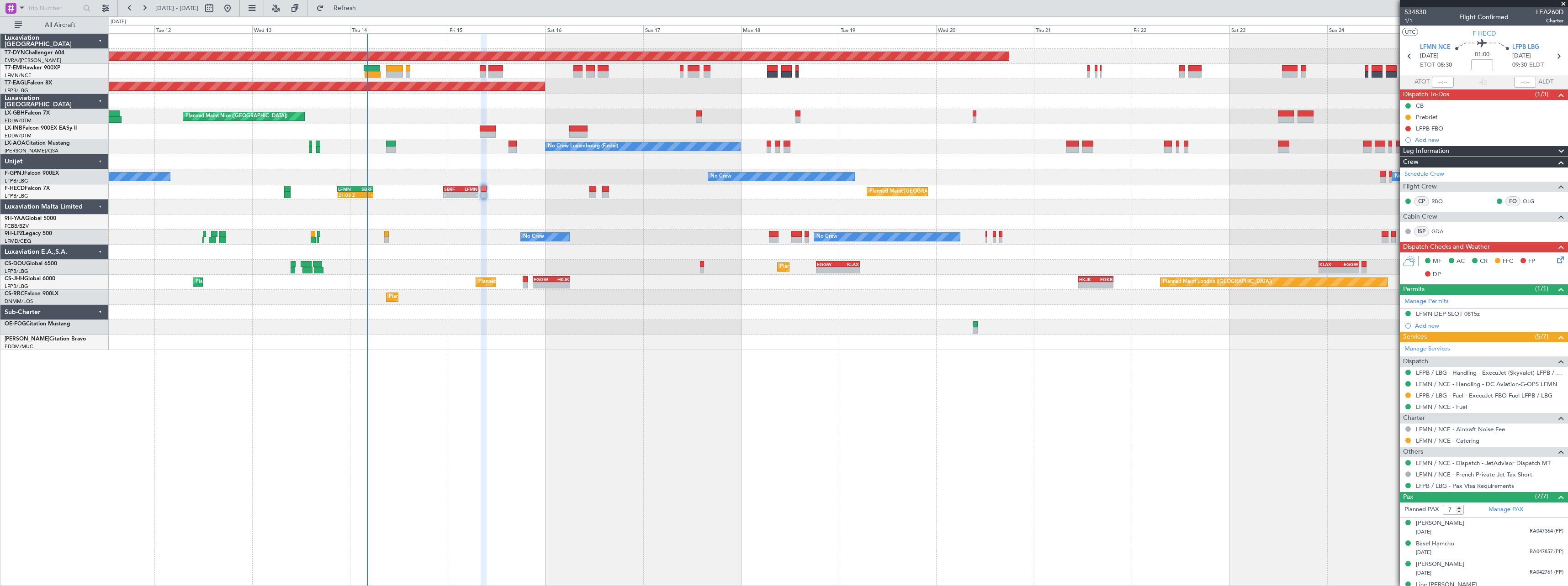
click at [608, 278] on div "Planned Maint London ([GEOGRAPHIC_DATA]) Planned Maint [GEOGRAPHIC_DATA] ([GEOG…" at bounding box center [838, 282] width 1459 height 15
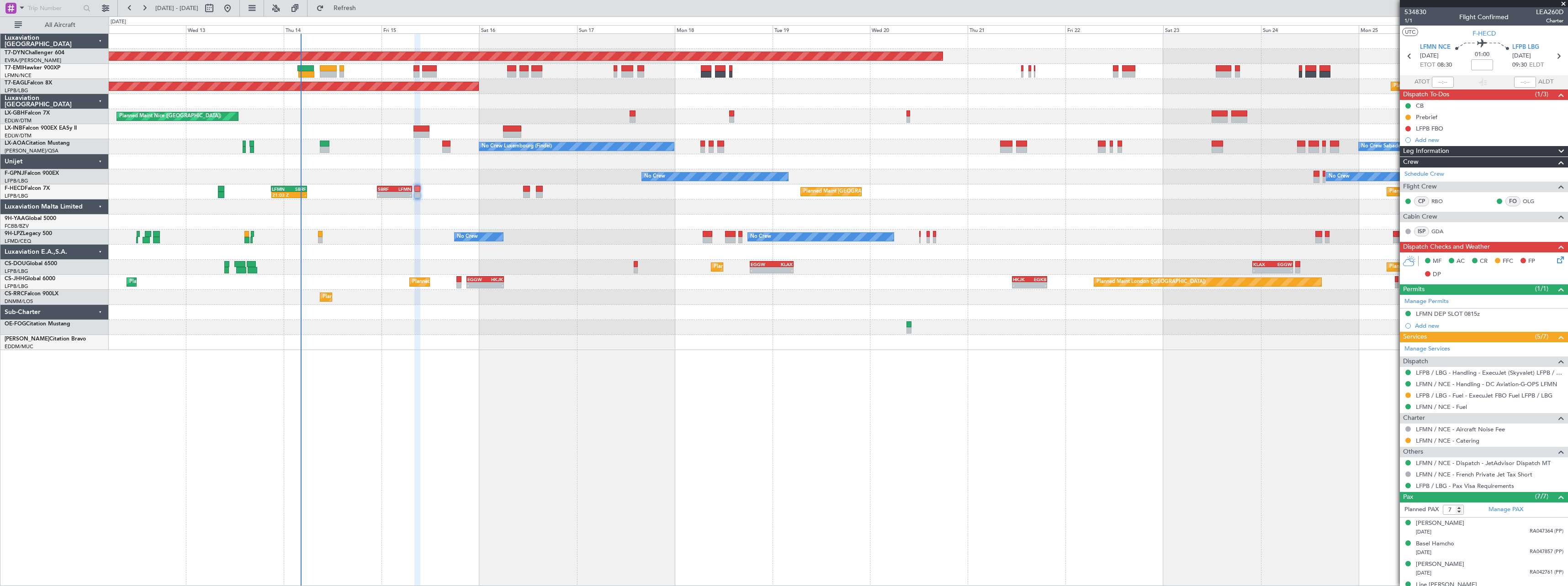
click at [577, 227] on div at bounding box center [838, 222] width 1459 height 15
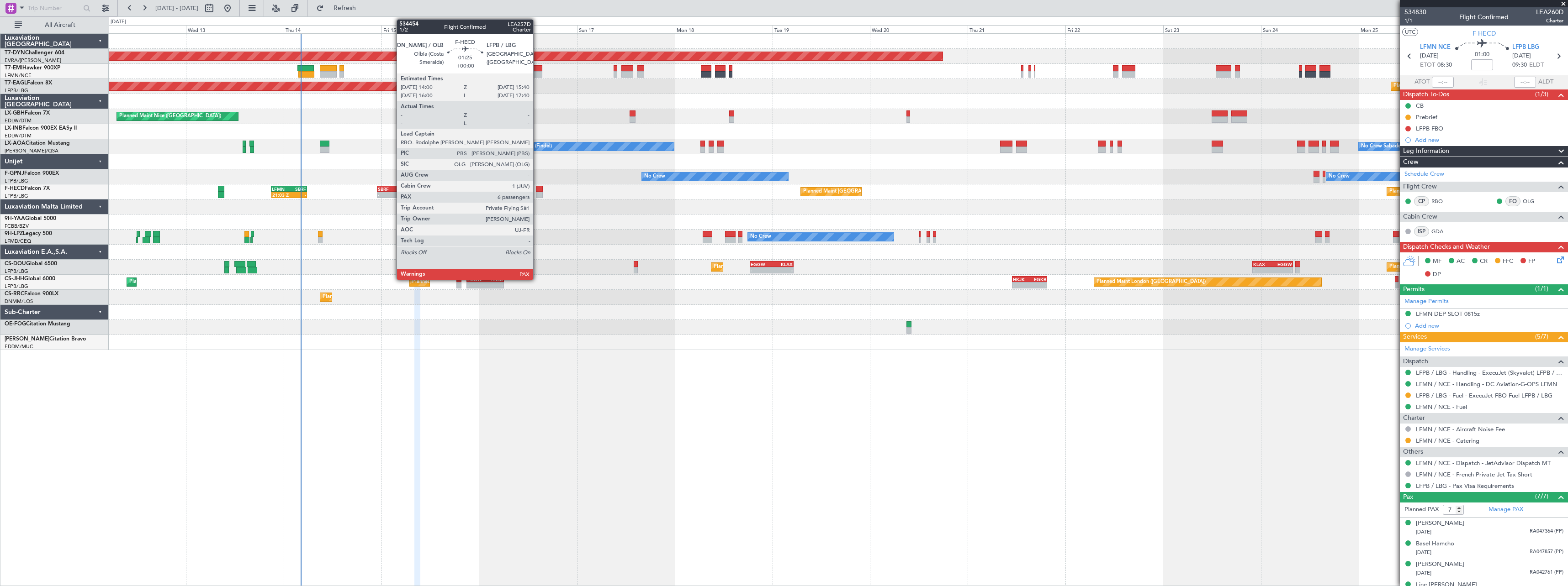
click at [537, 196] on div at bounding box center [539, 195] width 7 height 6
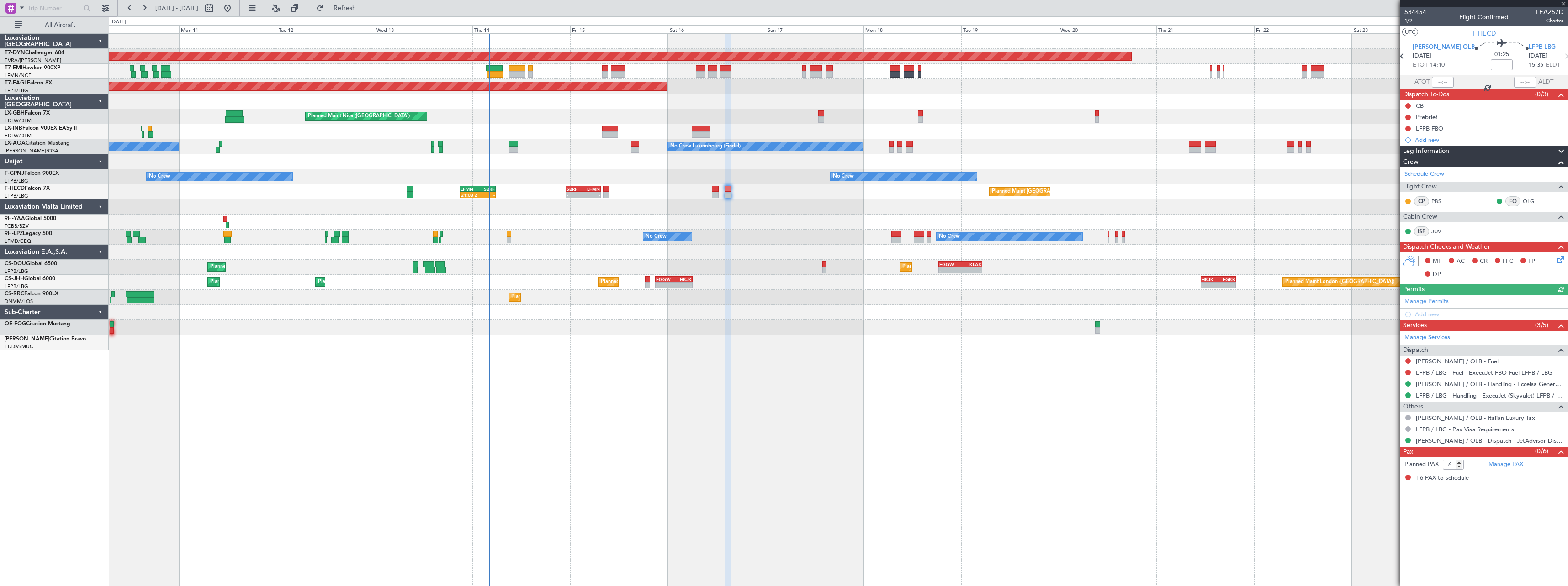
click at [799, 344] on div "Planned Maint [GEOGRAPHIC_DATA]-[GEOGRAPHIC_DATA] Planned Maint [US_STATE] ([GE…" at bounding box center [838, 310] width 1459 height 553
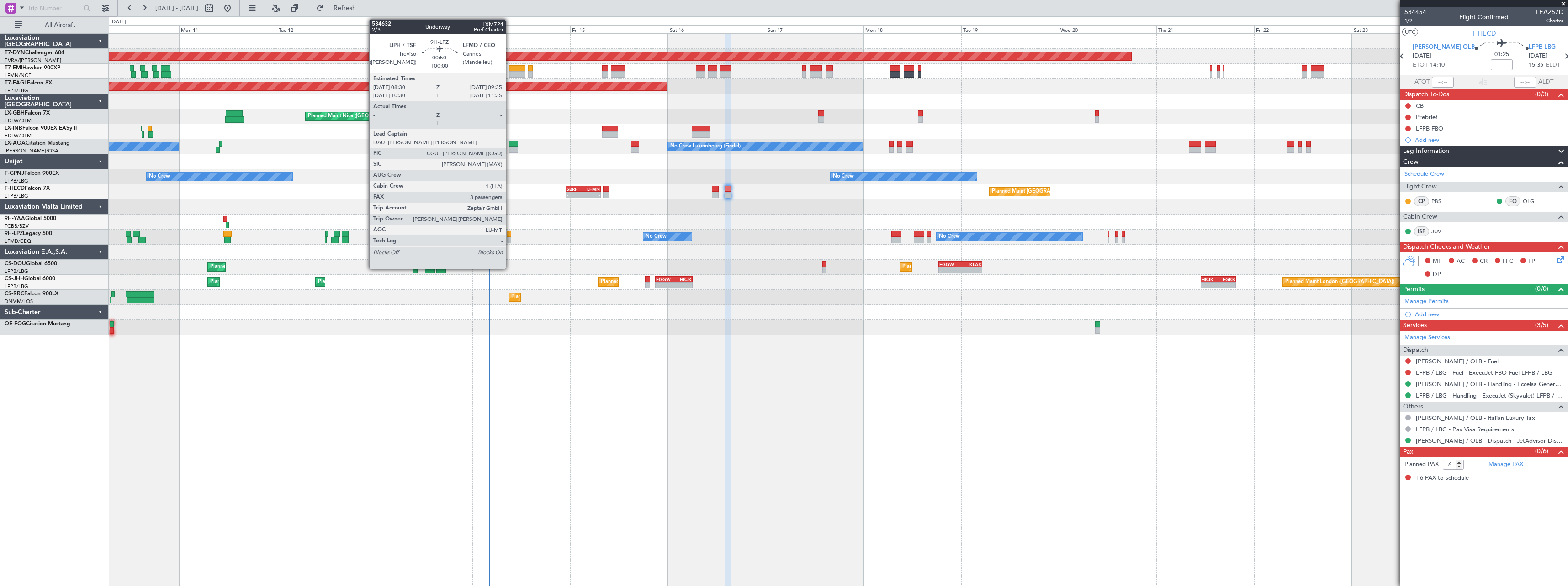
click at [510, 236] on div at bounding box center [508, 234] width 4 height 6
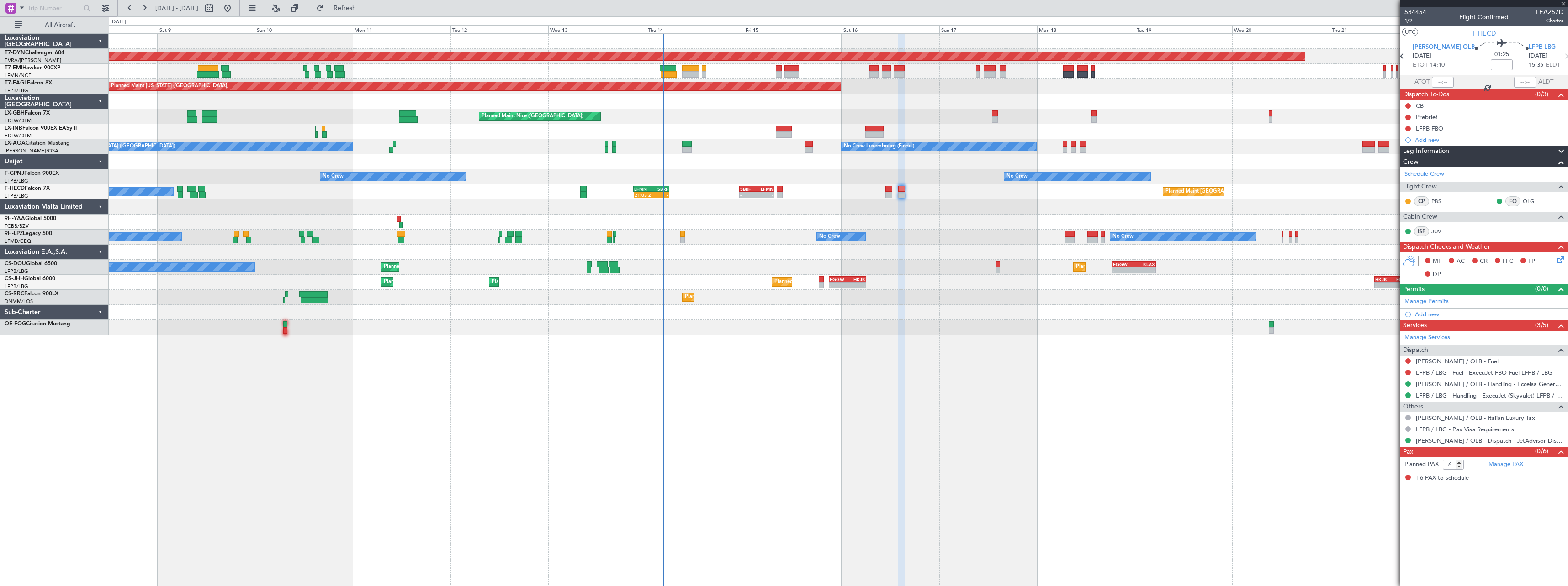
click at [680, 263] on div "Planned Maint [GEOGRAPHIC_DATA] ([GEOGRAPHIC_DATA]) - - EGGW 18:30 Z KLAX 05:15…" at bounding box center [838, 267] width 1459 height 15
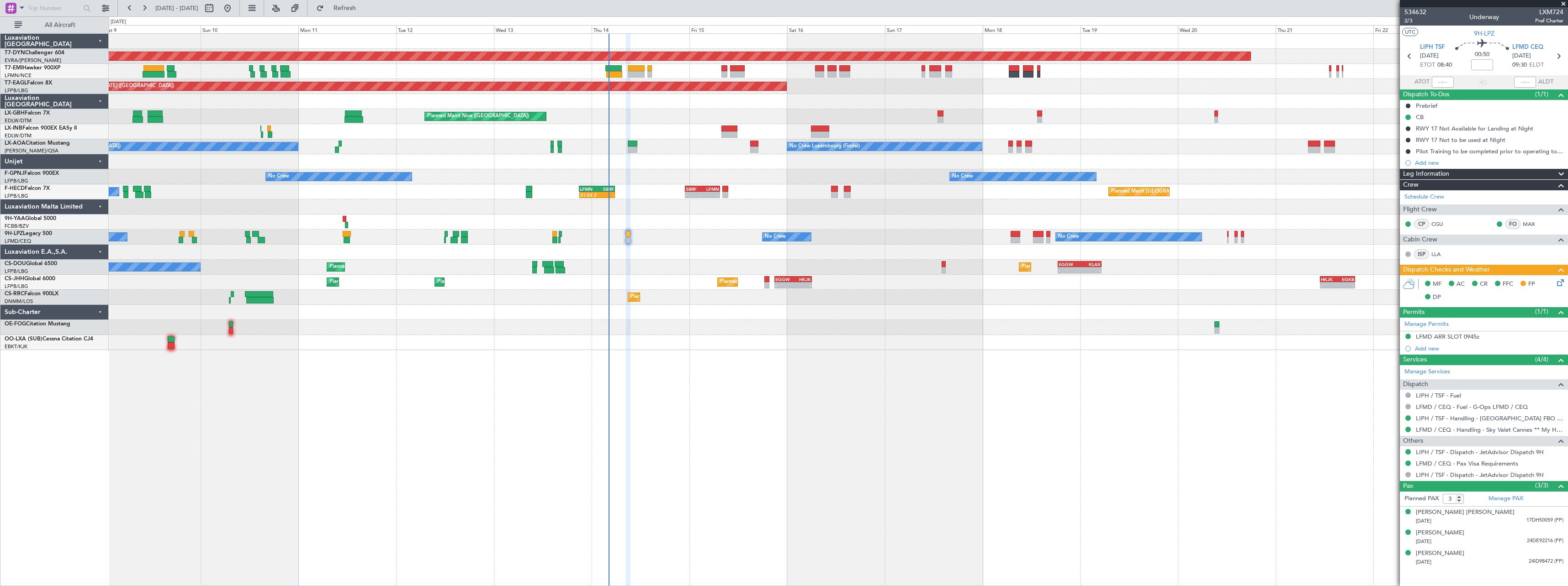
click at [814, 366] on div "Planned Maint [GEOGRAPHIC_DATA]-[GEOGRAPHIC_DATA] Planned Maint [US_STATE] ([GE…" at bounding box center [838, 310] width 1459 height 553
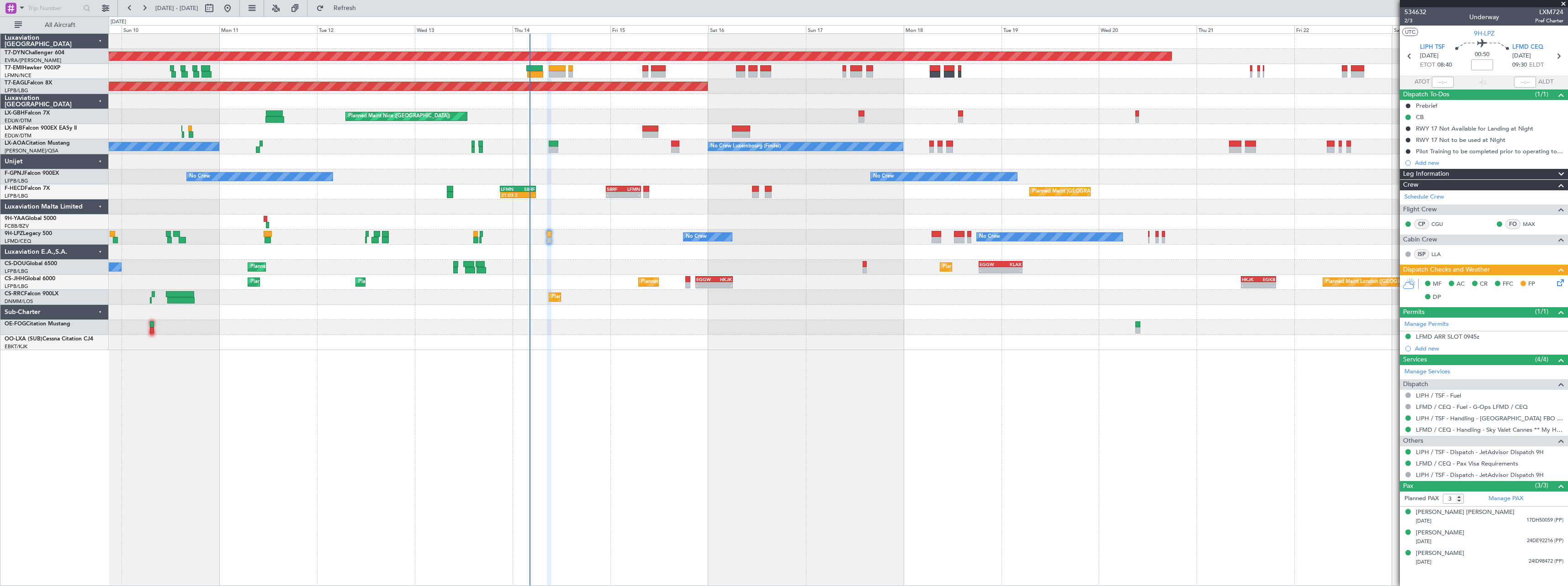
click at [760, 344] on div at bounding box center [838, 342] width 1459 height 15
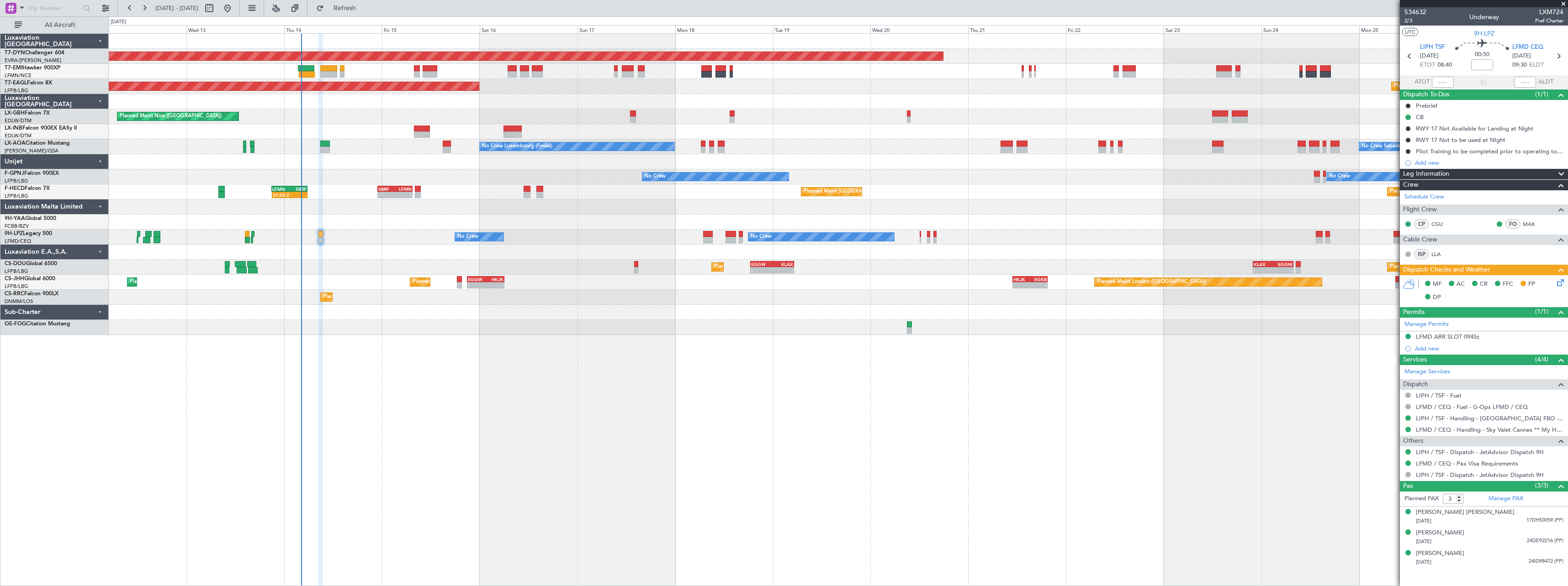
click at [663, 329] on div at bounding box center [838, 327] width 1459 height 15
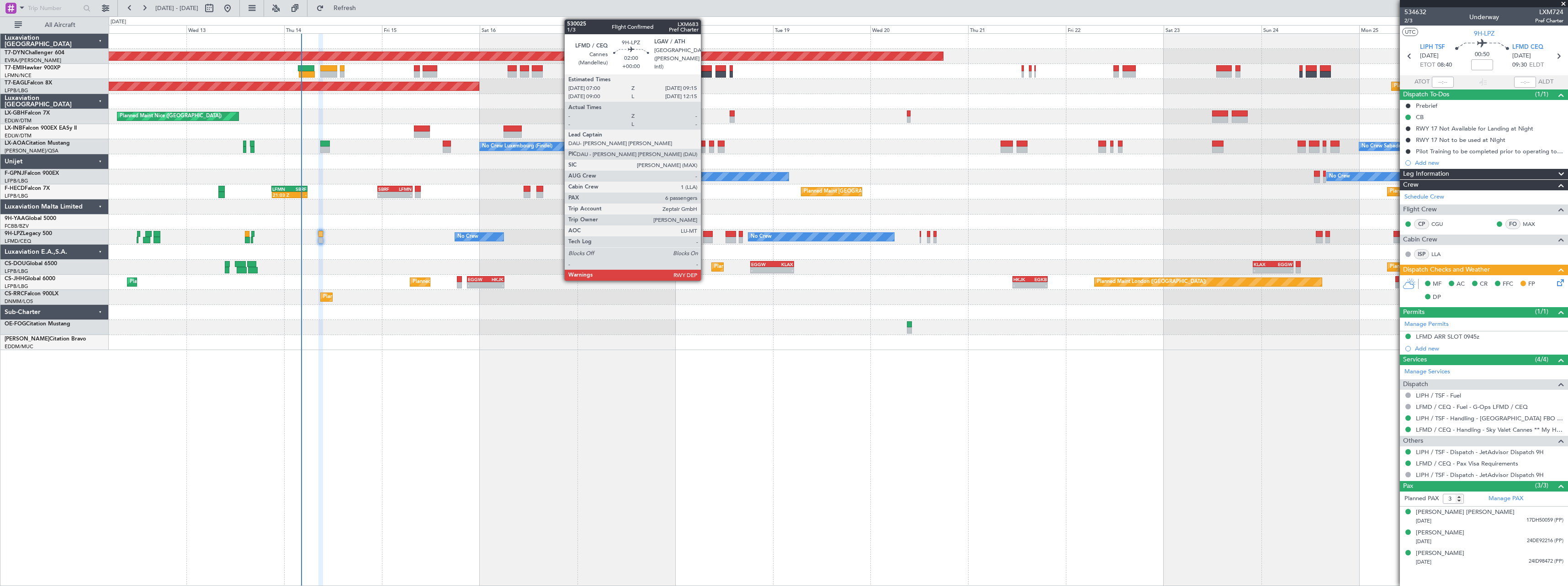
click at [705, 235] on div at bounding box center [708, 234] width 10 height 6
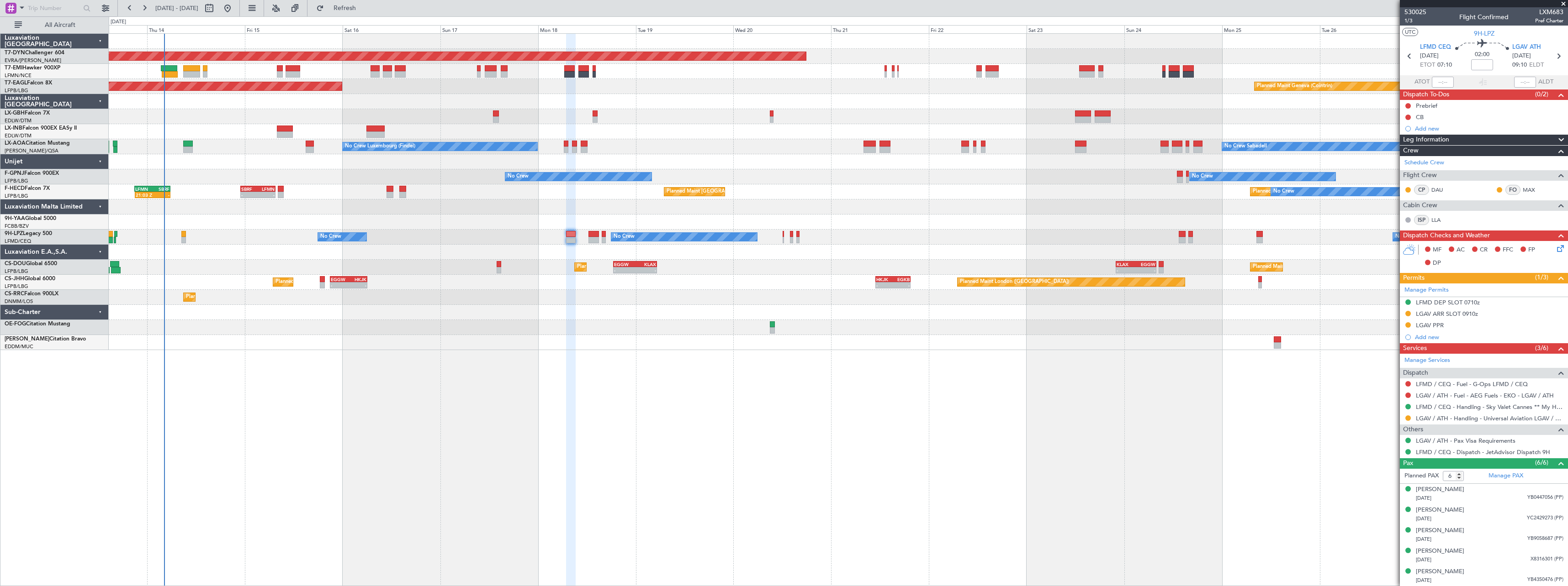
click at [662, 324] on div at bounding box center [838, 327] width 1459 height 15
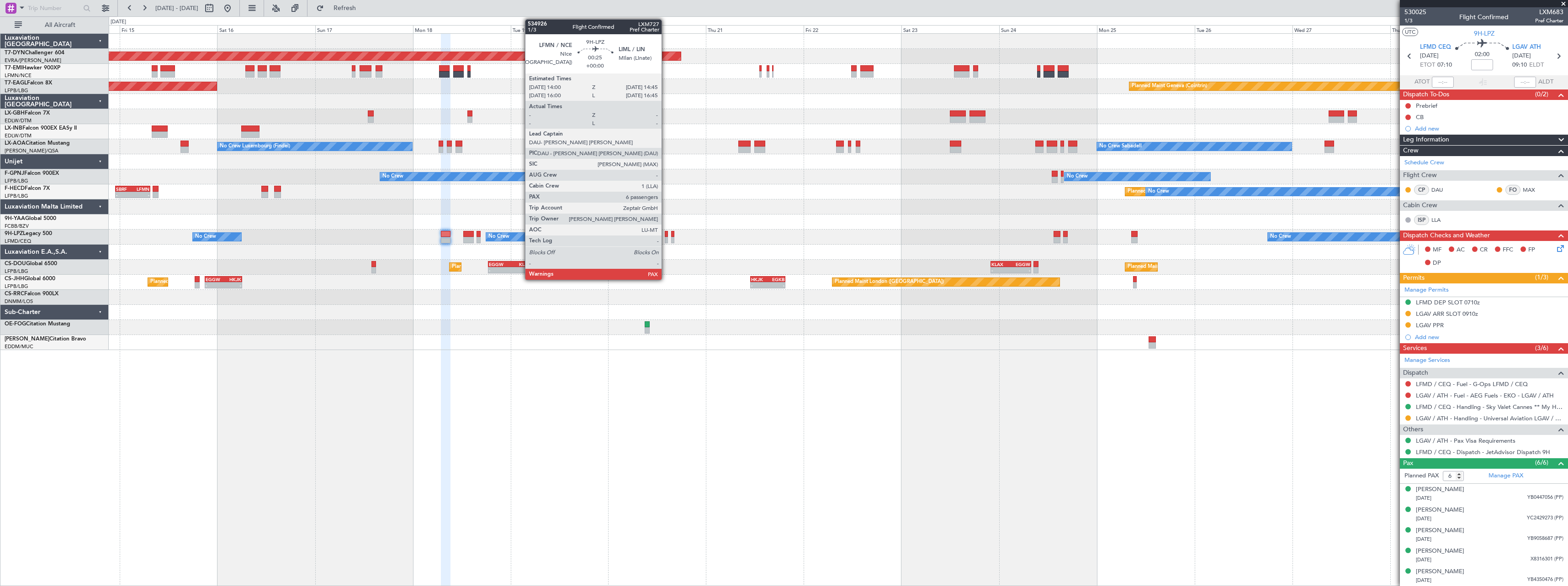
click at [666, 241] on div at bounding box center [666, 240] width 3 height 6
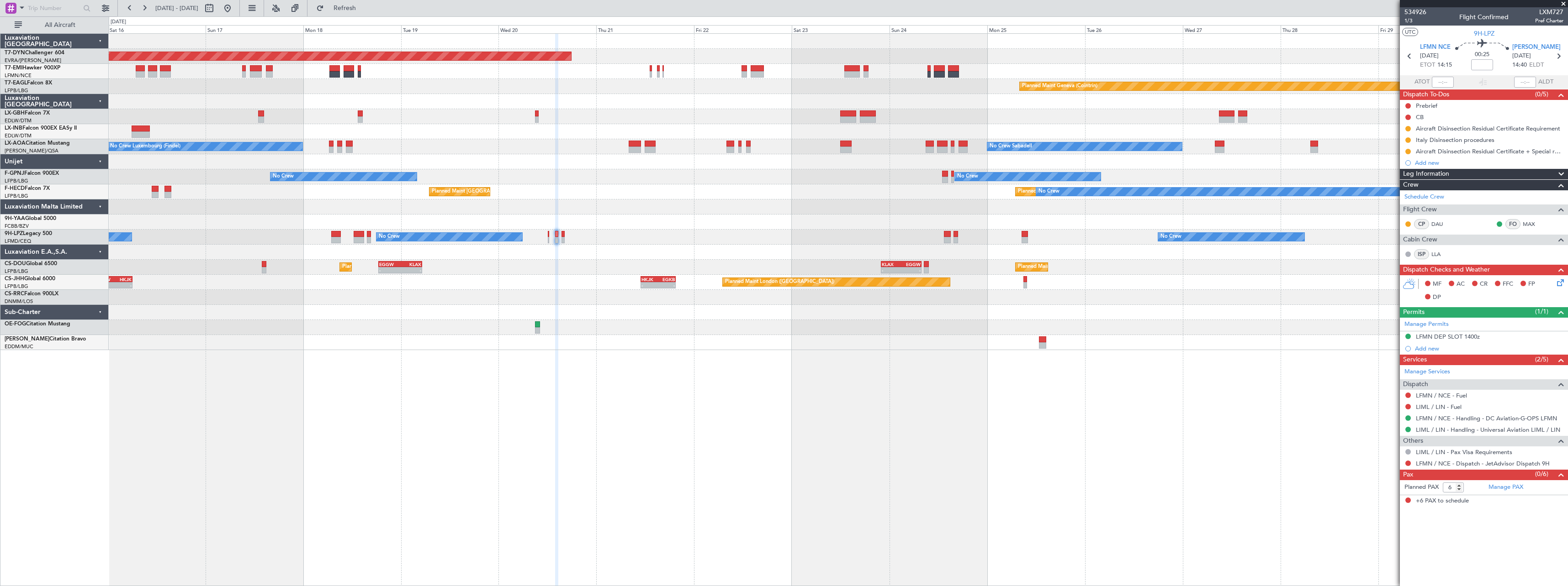
click at [588, 281] on div "Planned Maint [GEOGRAPHIC_DATA]-[GEOGRAPHIC_DATA] Planned Maint Geneva ([GEOGRA…" at bounding box center [838, 191] width 1459 height 316
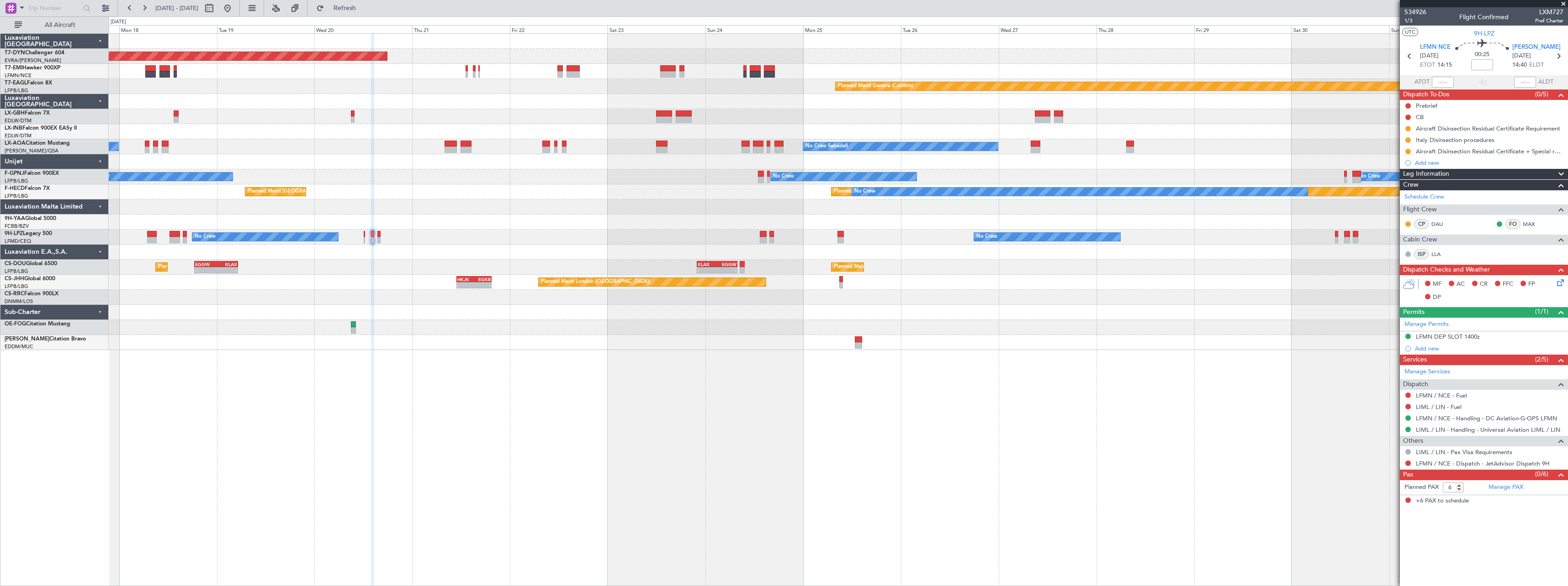
click at [754, 337] on div "Planned Maint [GEOGRAPHIC_DATA]-[GEOGRAPHIC_DATA] Planned Maint Geneva ([GEOGRA…" at bounding box center [838, 191] width 1459 height 316
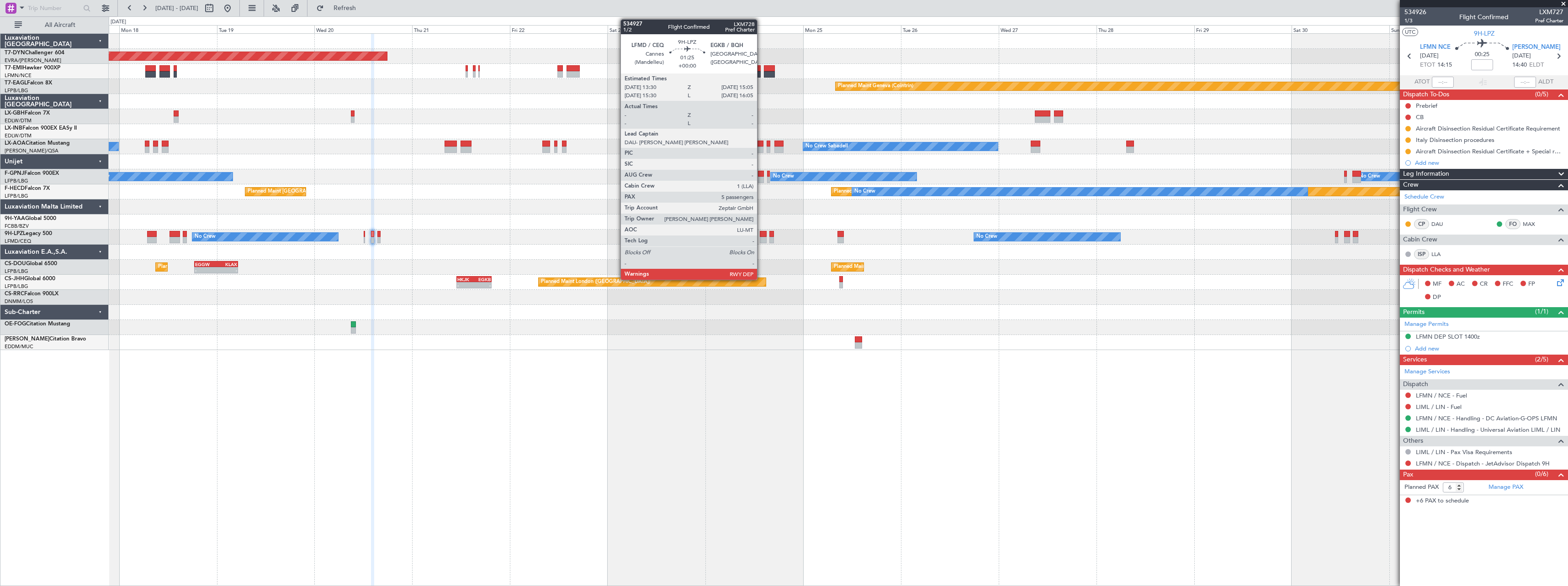
click at [761, 238] on div at bounding box center [763, 240] width 7 height 6
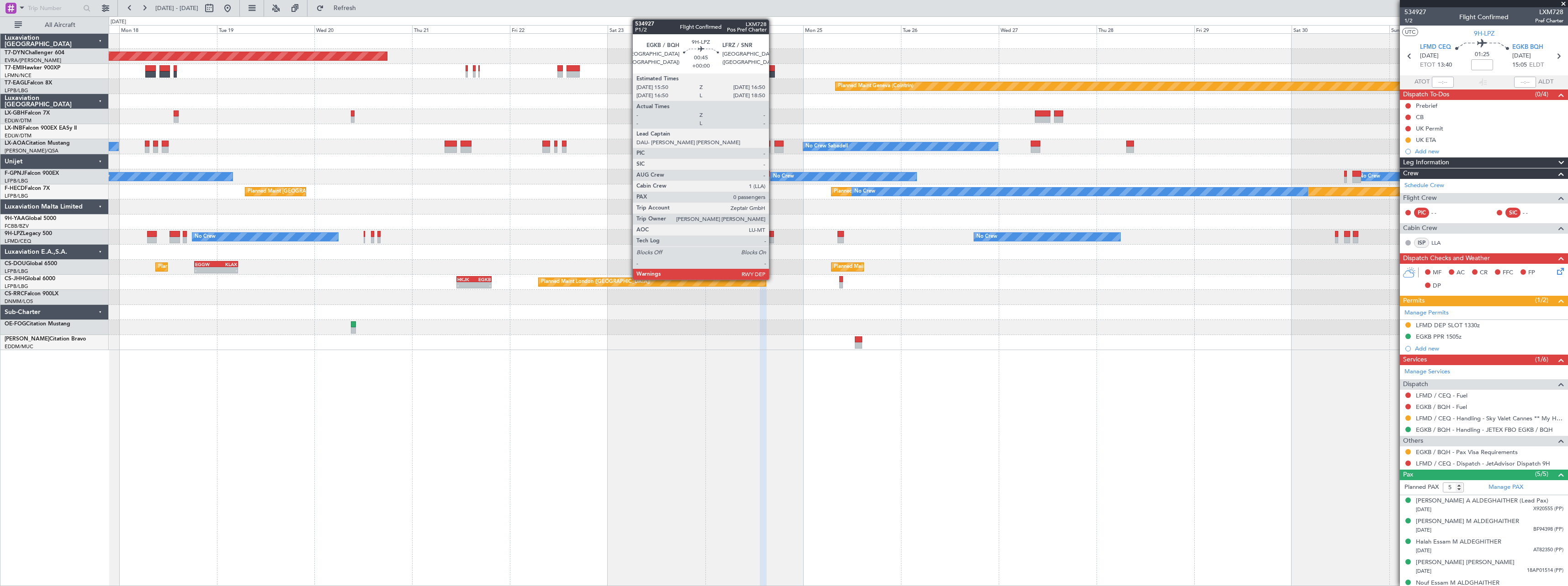
click at [773, 236] on div at bounding box center [771, 234] width 4 height 6
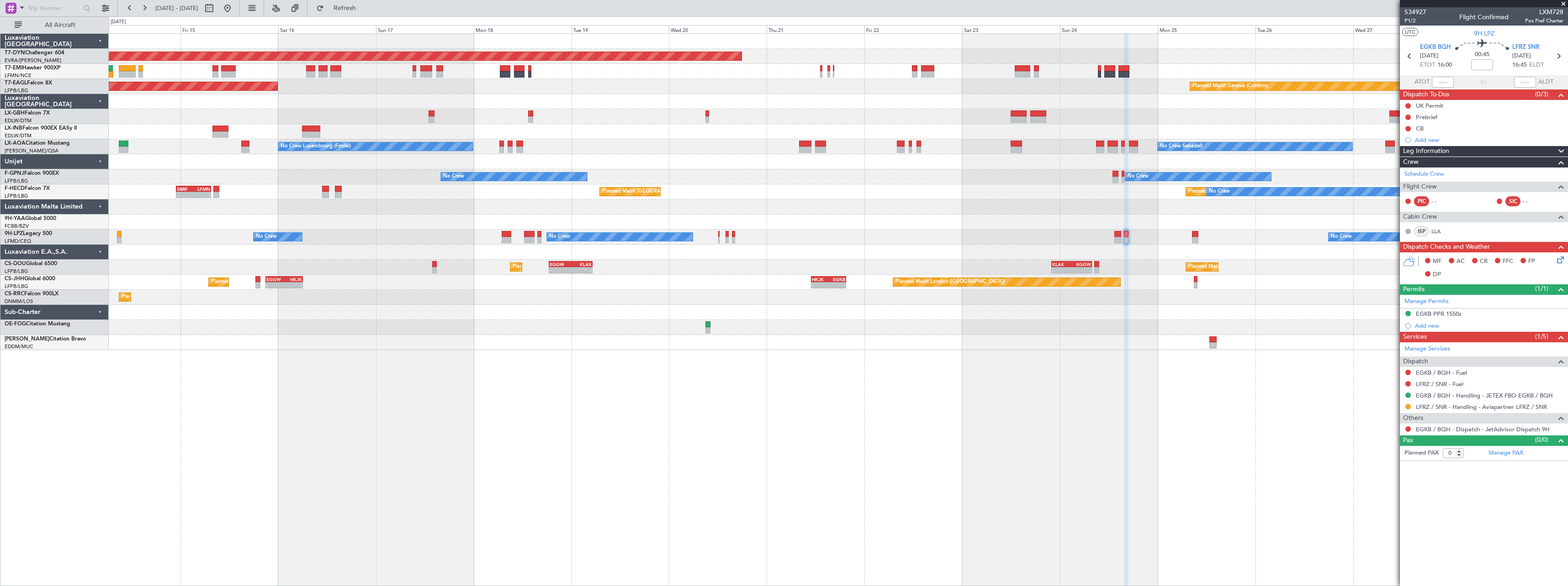
click at [601, 374] on div "Planned Maint [GEOGRAPHIC_DATA]-[GEOGRAPHIC_DATA] Planned Maint Geneva ([GEOGRA…" at bounding box center [838, 310] width 1459 height 553
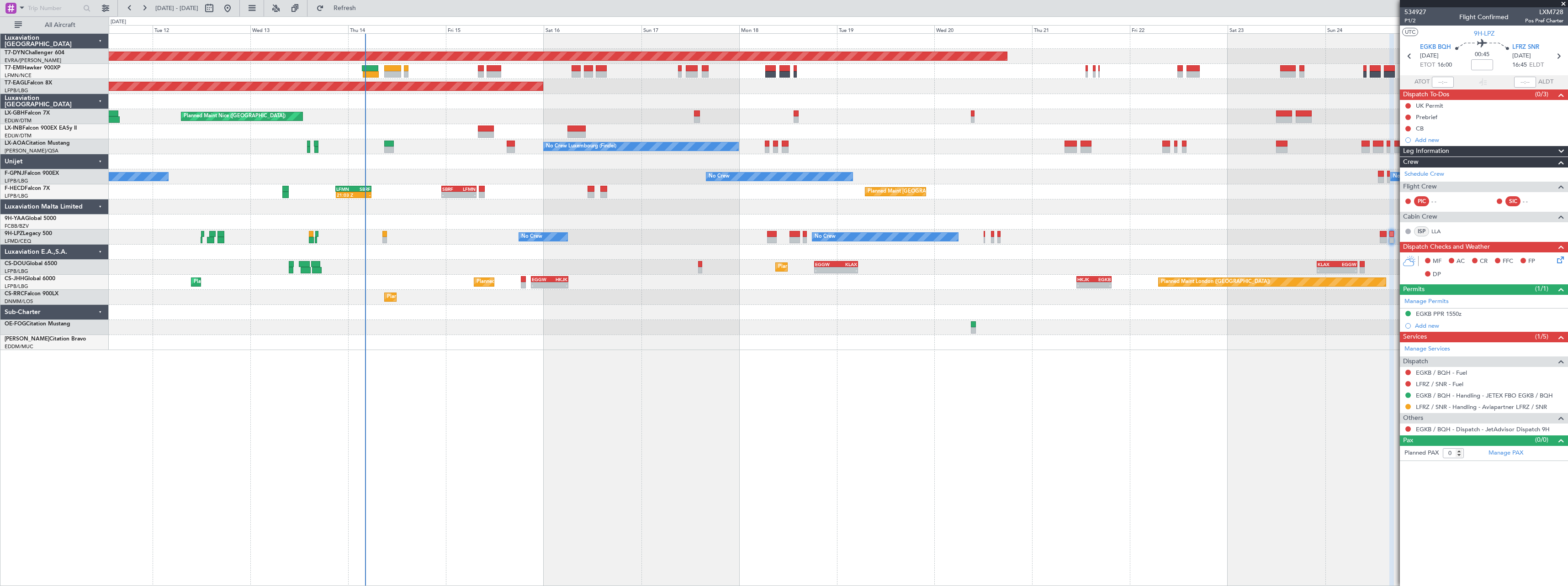
click at [494, 387] on div "Planned Maint [GEOGRAPHIC_DATA]-[GEOGRAPHIC_DATA] Planned Maint Geneva ([GEOGRA…" at bounding box center [838, 310] width 1459 height 553
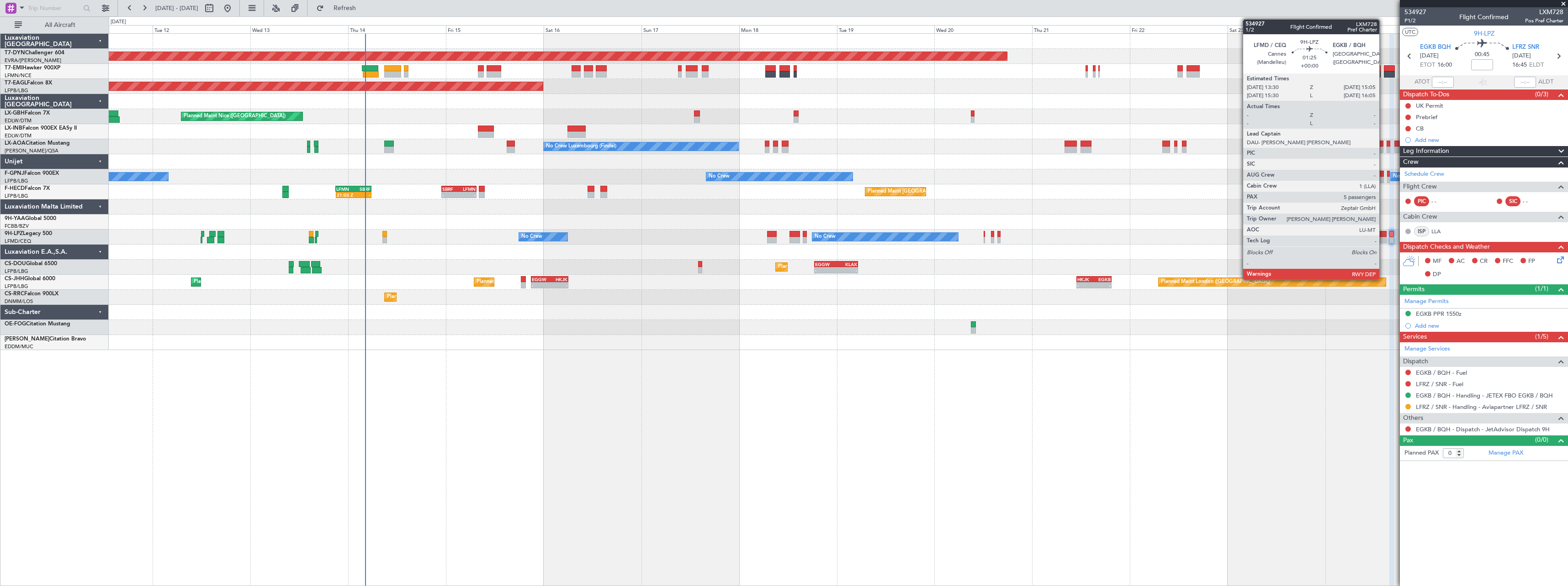
click at [1384, 234] on div at bounding box center [1383, 234] width 7 height 6
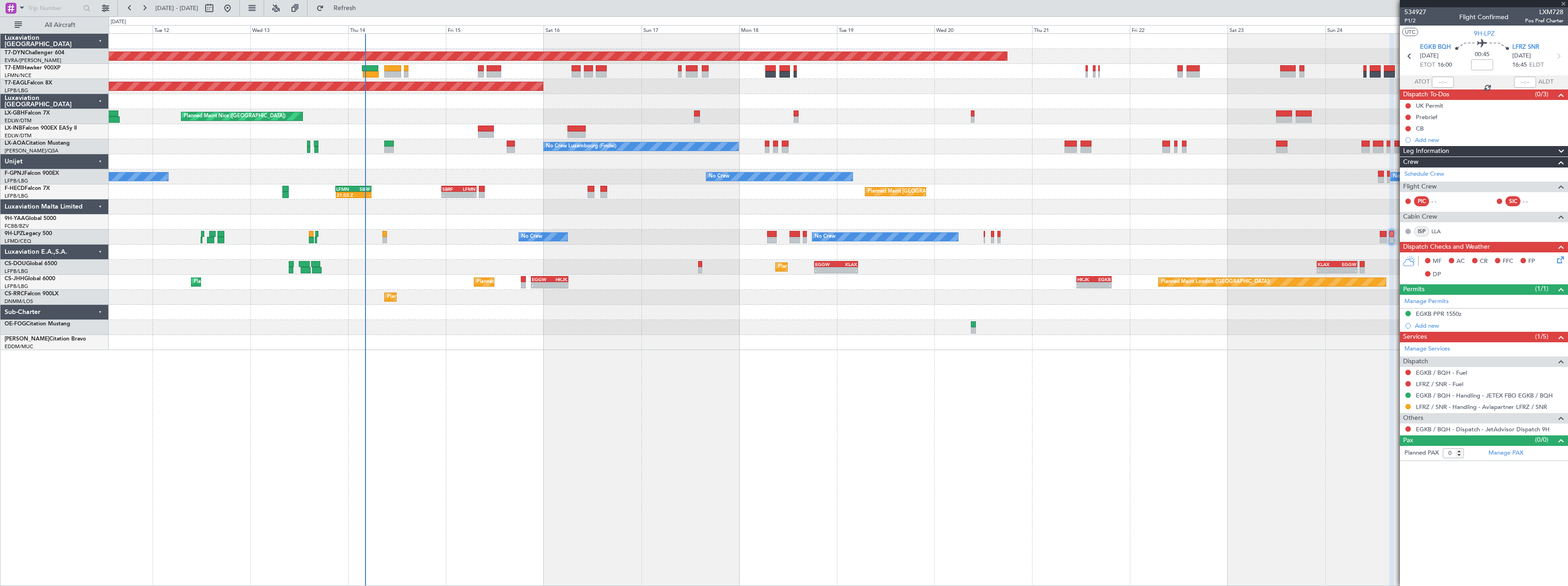
type input "5"
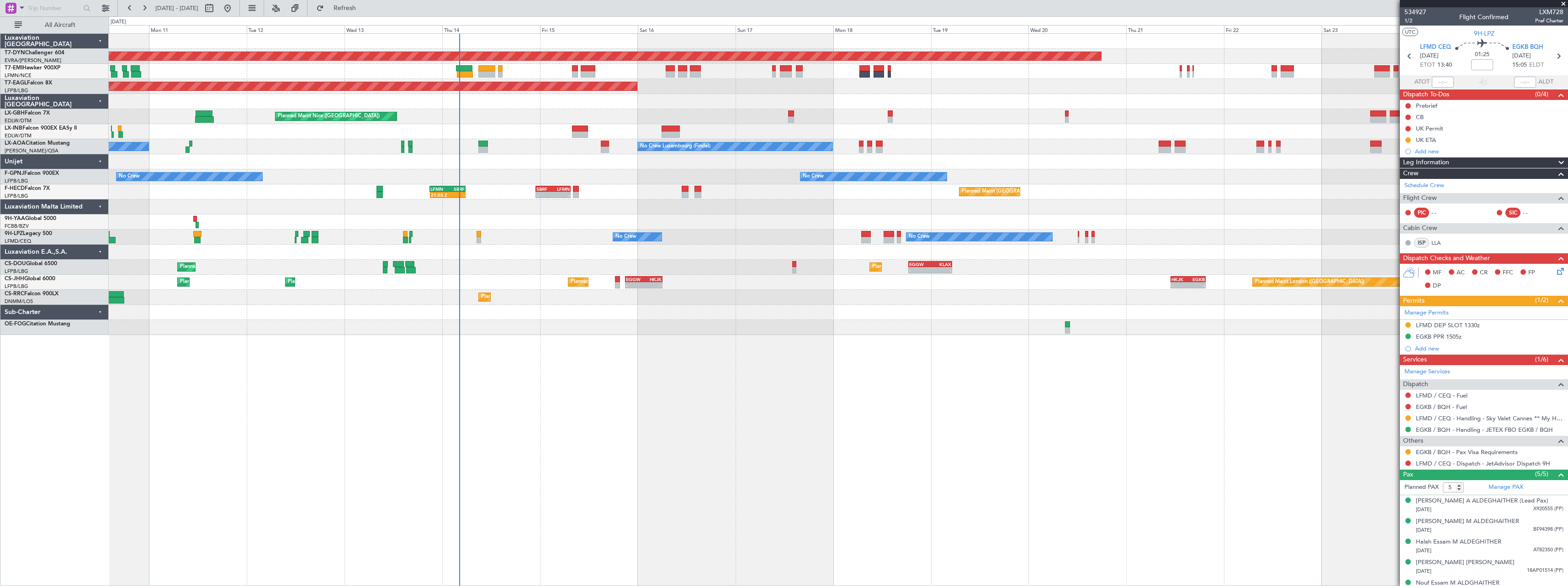
click at [643, 385] on div "Planned Maint [GEOGRAPHIC_DATA]-[GEOGRAPHIC_DATA] Planned Maint Geneva ([GEOGRA…" at bounding box center [838, 310] width 1459 height 553
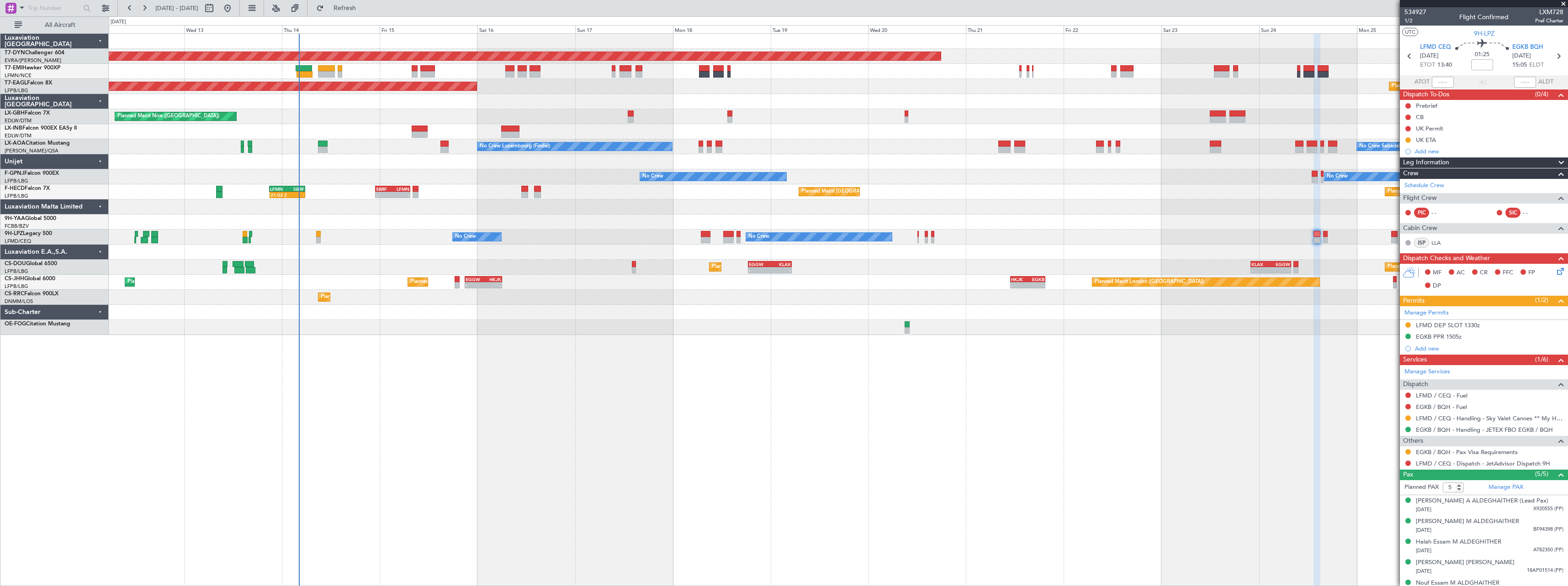
click at [746, 370] on div "Planned Maint [GEOGRAPHIC_DATA]-[GEOGRAPHIC_DATA] Planned Maint Geneva ([GEOGRA…" at bounding box center [838, 310] width 1459 height 553
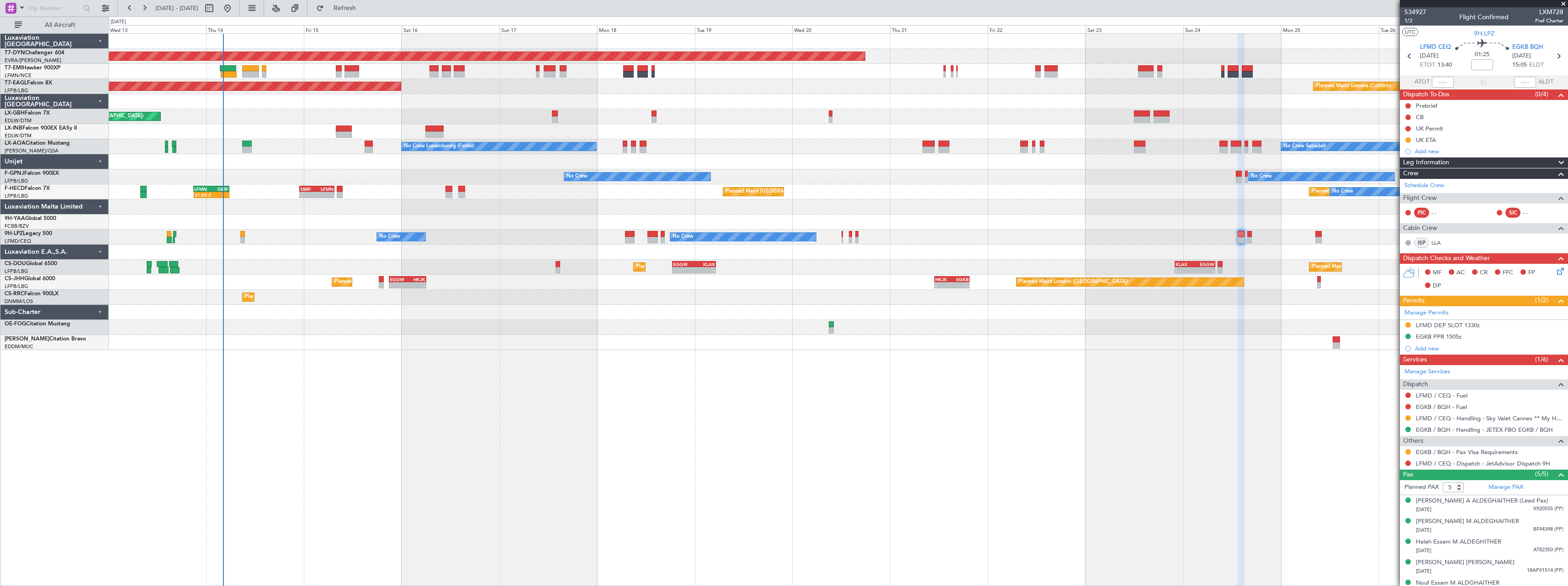
click at [739, 361] on div "Planned Maint [GEOGRAPHIC_DATA]-[GEOGRAPHIC_DATA] Planned Maint Geneva ([GEOGRA…" at bounding box center [838, 310] width 1459 height 553
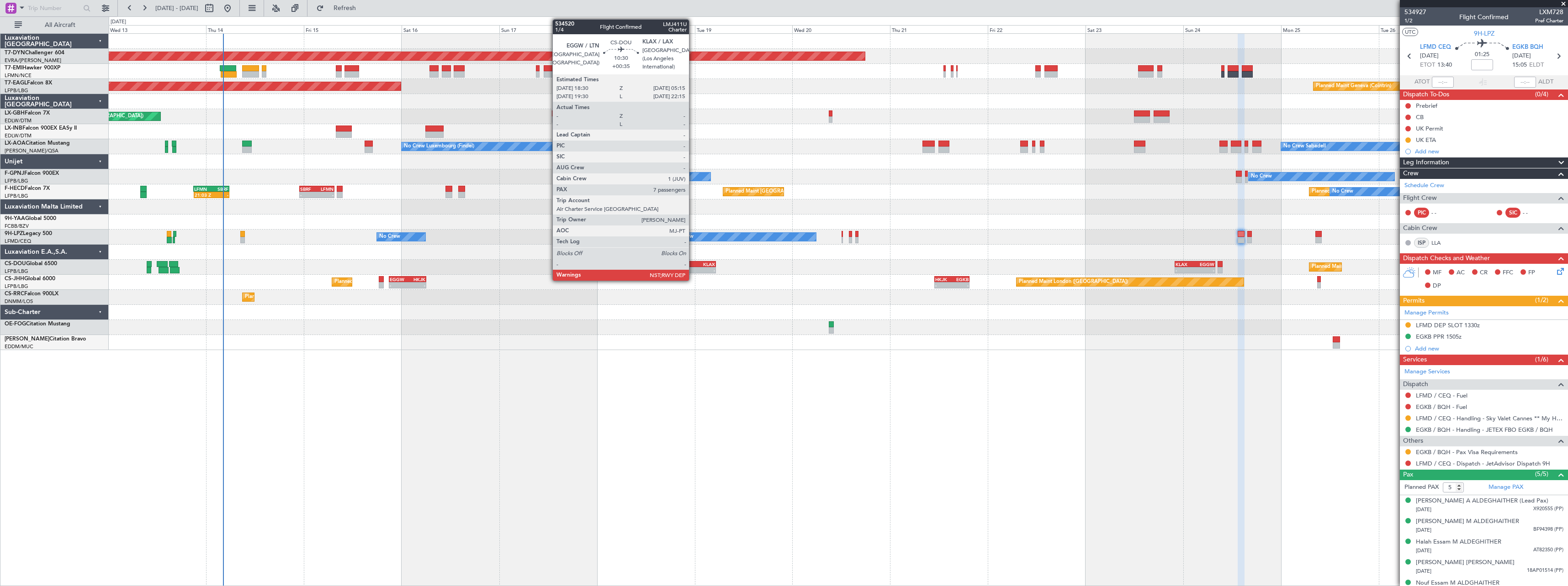
click at [693, 264] on div "EGGW" at bounding box center [683, 264] width 21 height 5
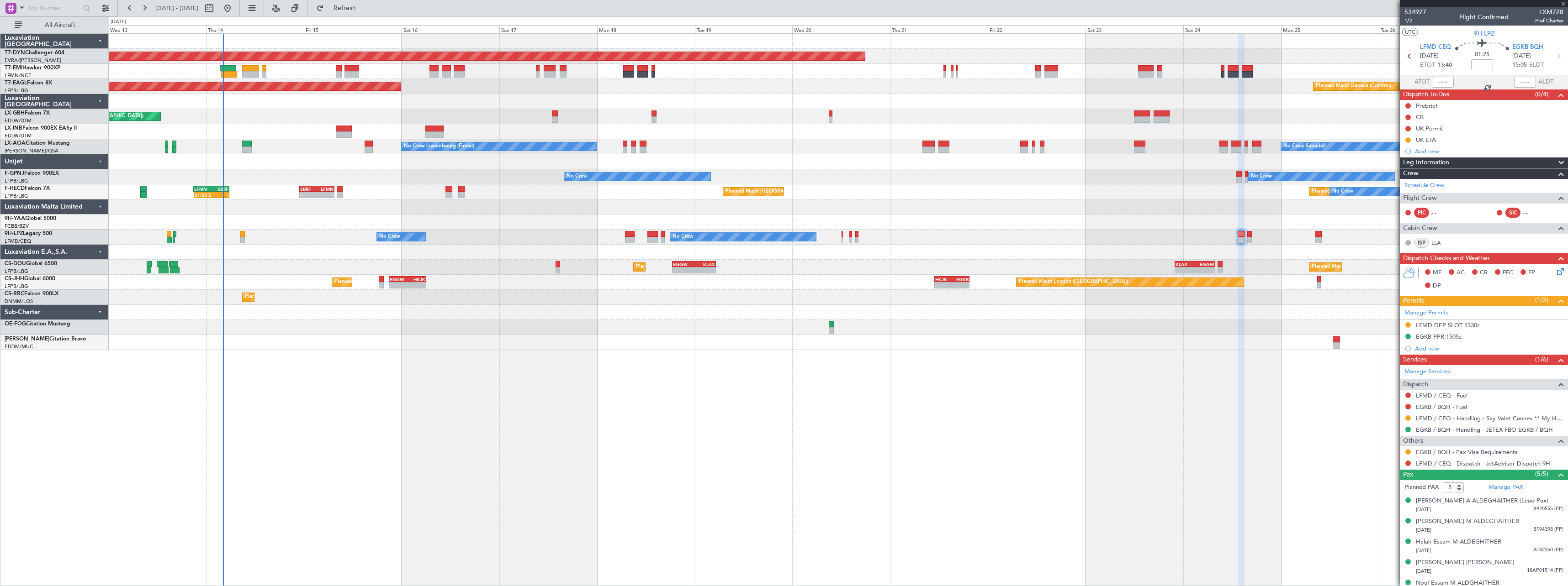
type input "+00:35"
type input "7"
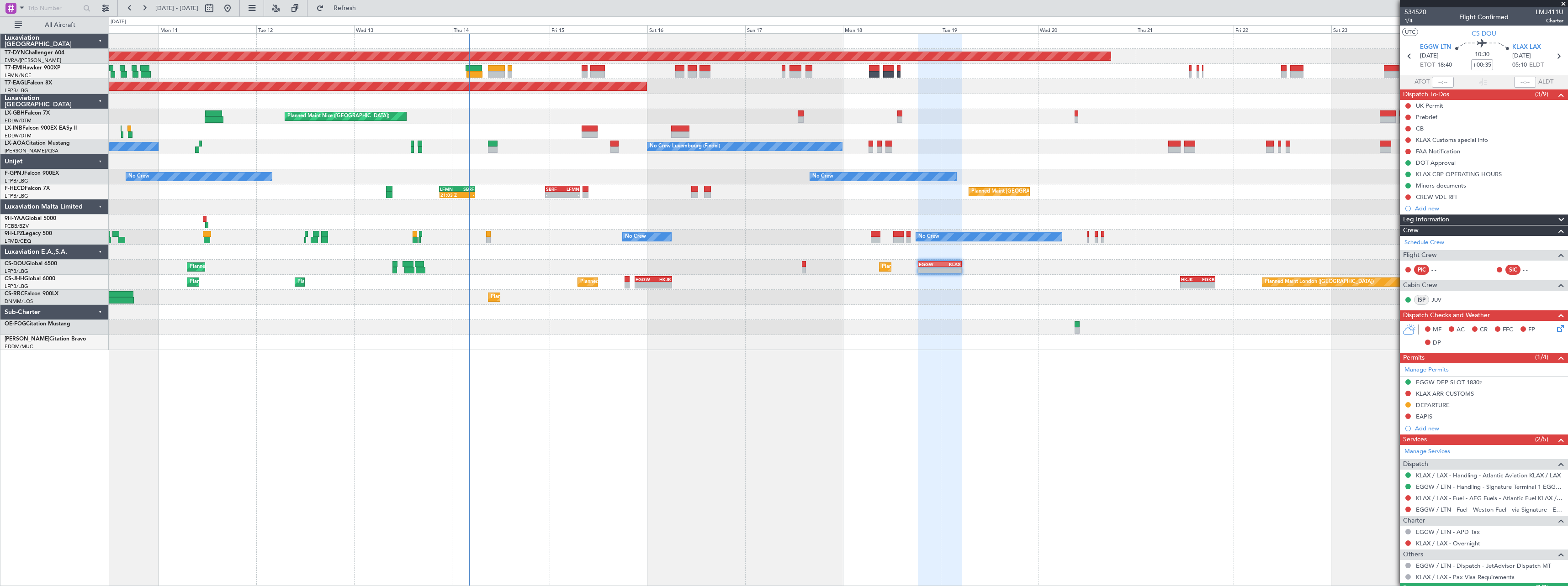
click at [772, 380] on div "Planned Maint [GEOGRAPHIC_DATA]-[GEOGRAPHIC_DATA] Planned Maint Geneva ([GEOGRA…" at bounding box center [838, 310] width 1459 height 553
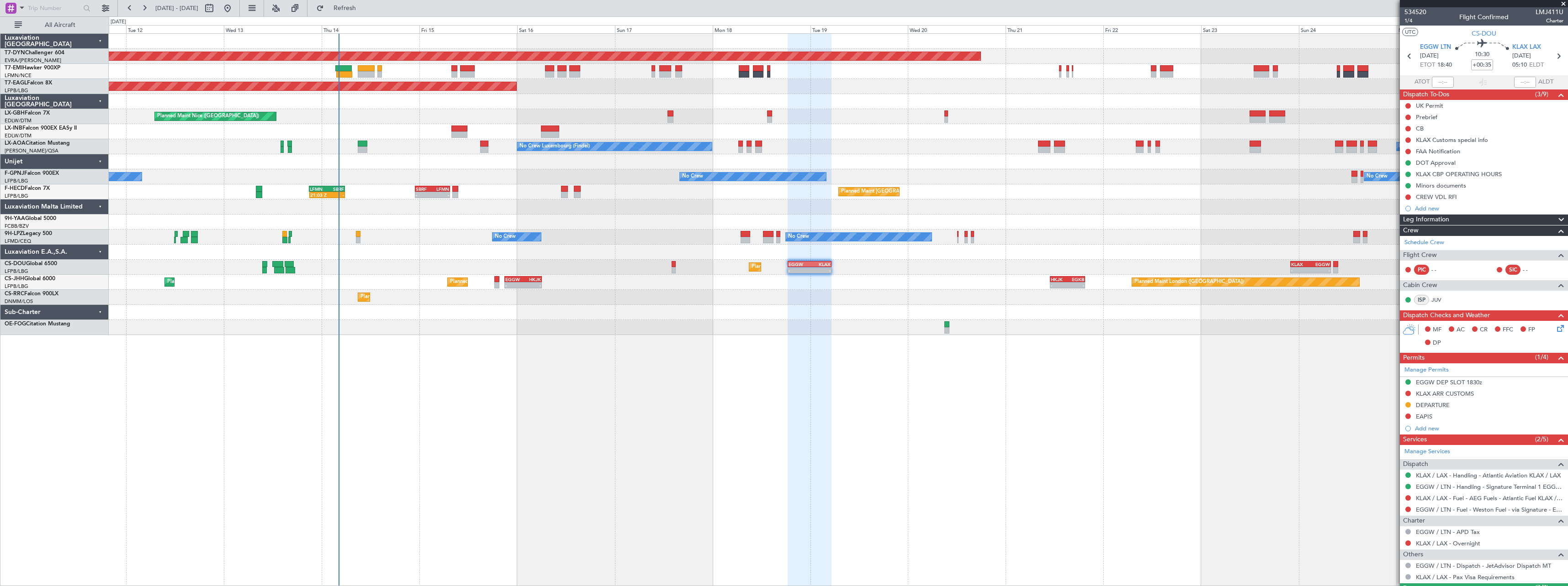
click at [557, 363] on div "Planned Maint [GEOGRAPHIC_DATA]-[GEOGRAPHIC_DATA] Planned Maint Geneva ([GEOGRA…" at bounding box center [838, 310] width 1459 height 553
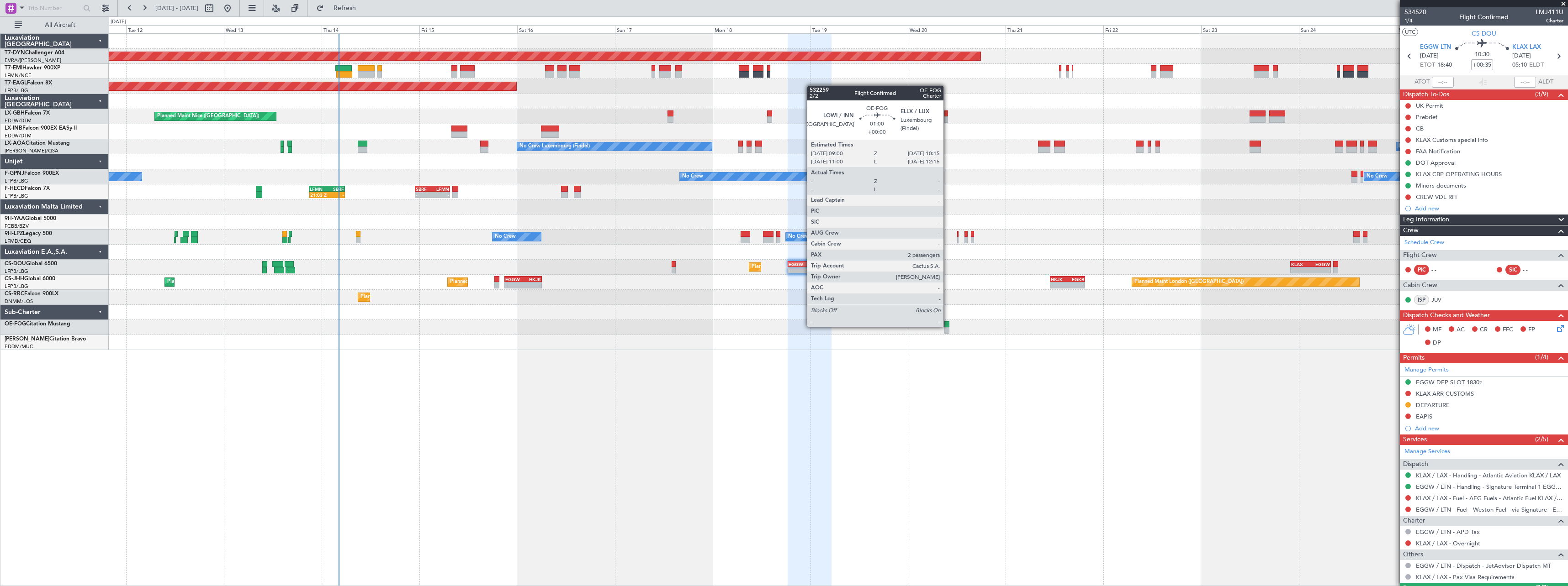
click at [948, 326] on div at bounding box center [947, 325] width 5 height 6
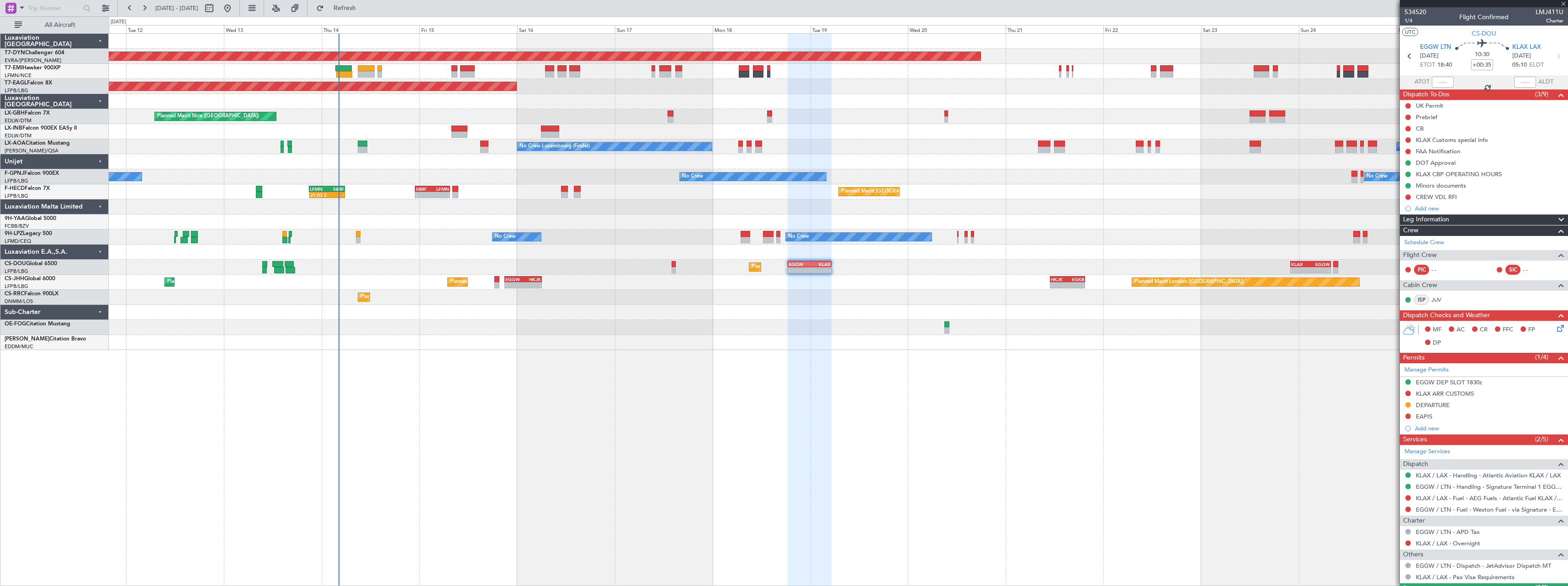
type input "2"
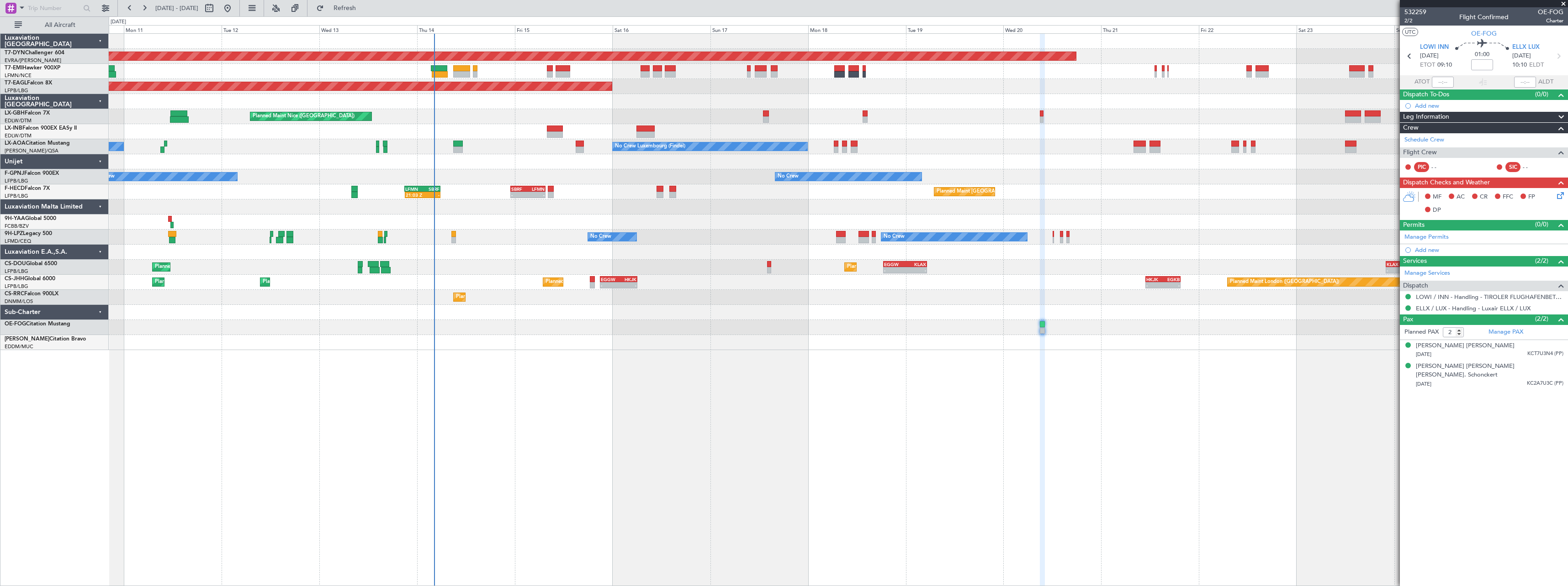
click at [574, 376] on div "Planned Maint [GEOGRAPHIC_DATA]-[GEOGRAPHIC_DATA] Planned Maint Geneva ([GEOGRA…" at bounding box center [838, 310] width 1459 height 553
